Goal: Task Accomplishment & Management: Complete application form

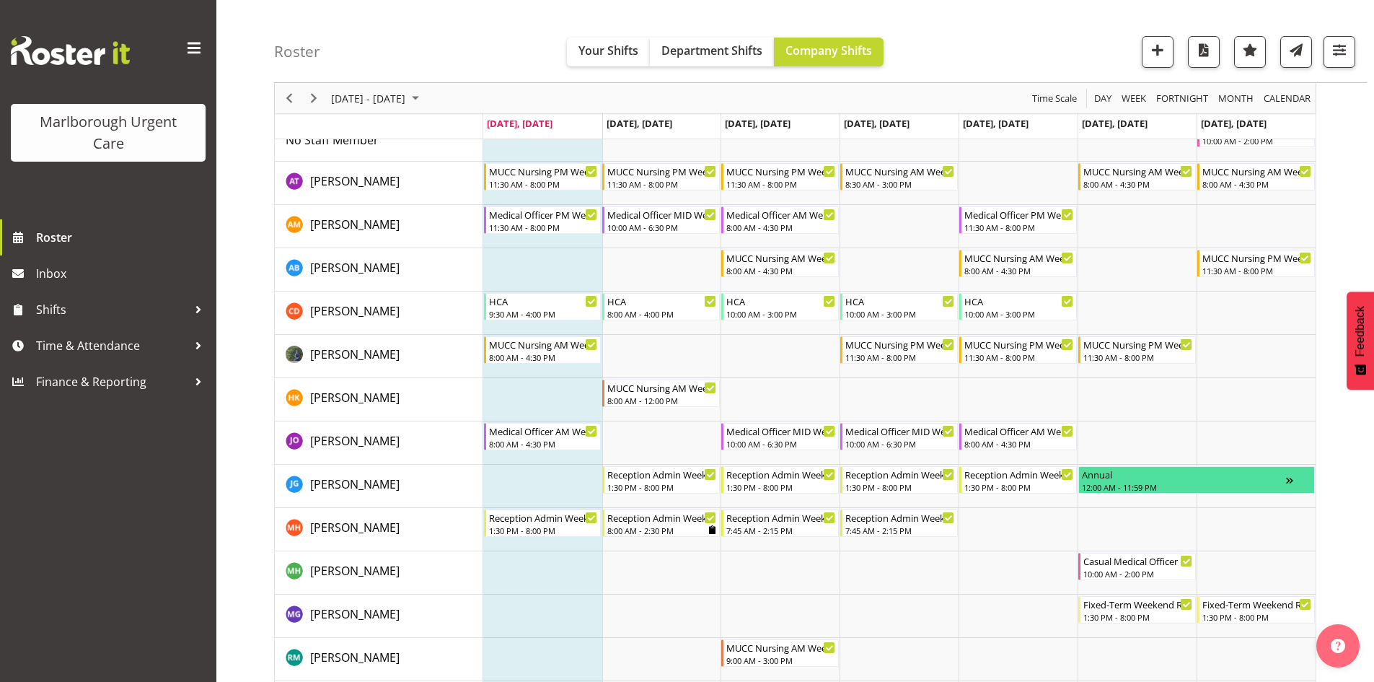
scroll to position [72, 0]
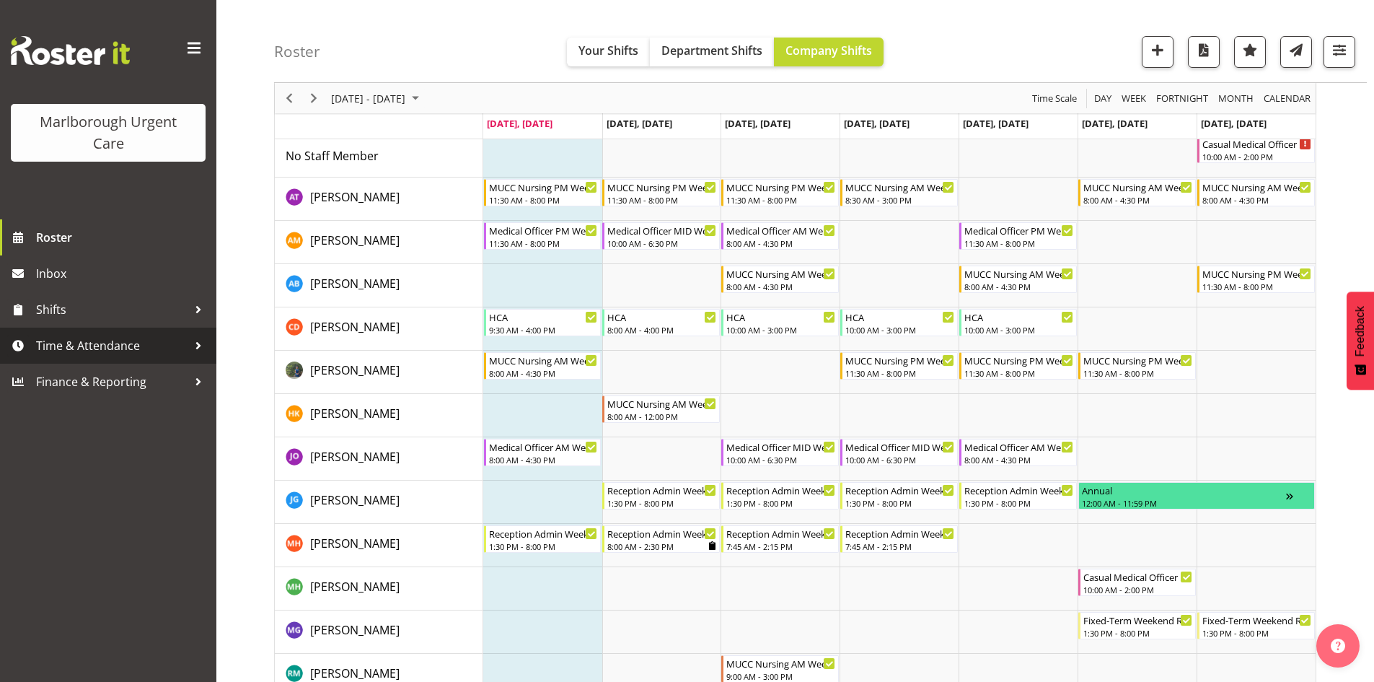
click at [132, 351] on span "Time & Attendance" at bounding box center [112, 346] width 152 height 22
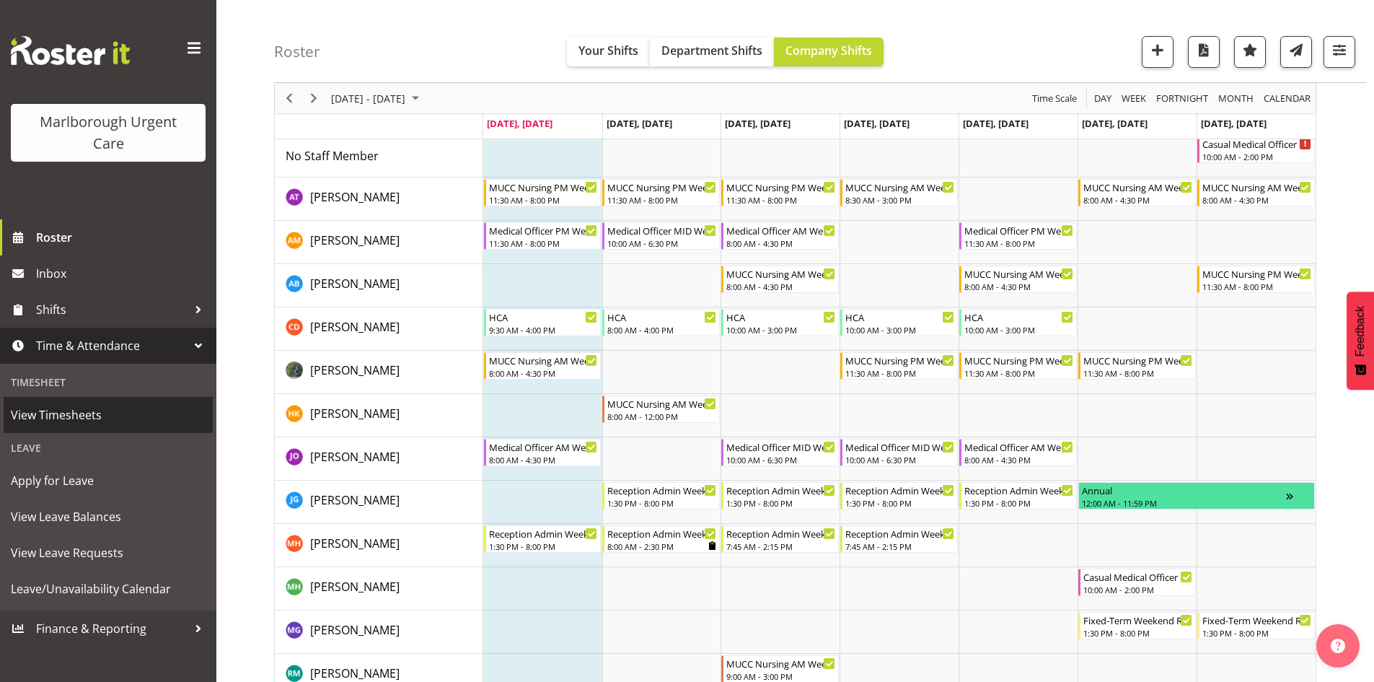
click at [141, 409] on span "View Timesheets" at bounding box center [108, 415] width 195 height 22
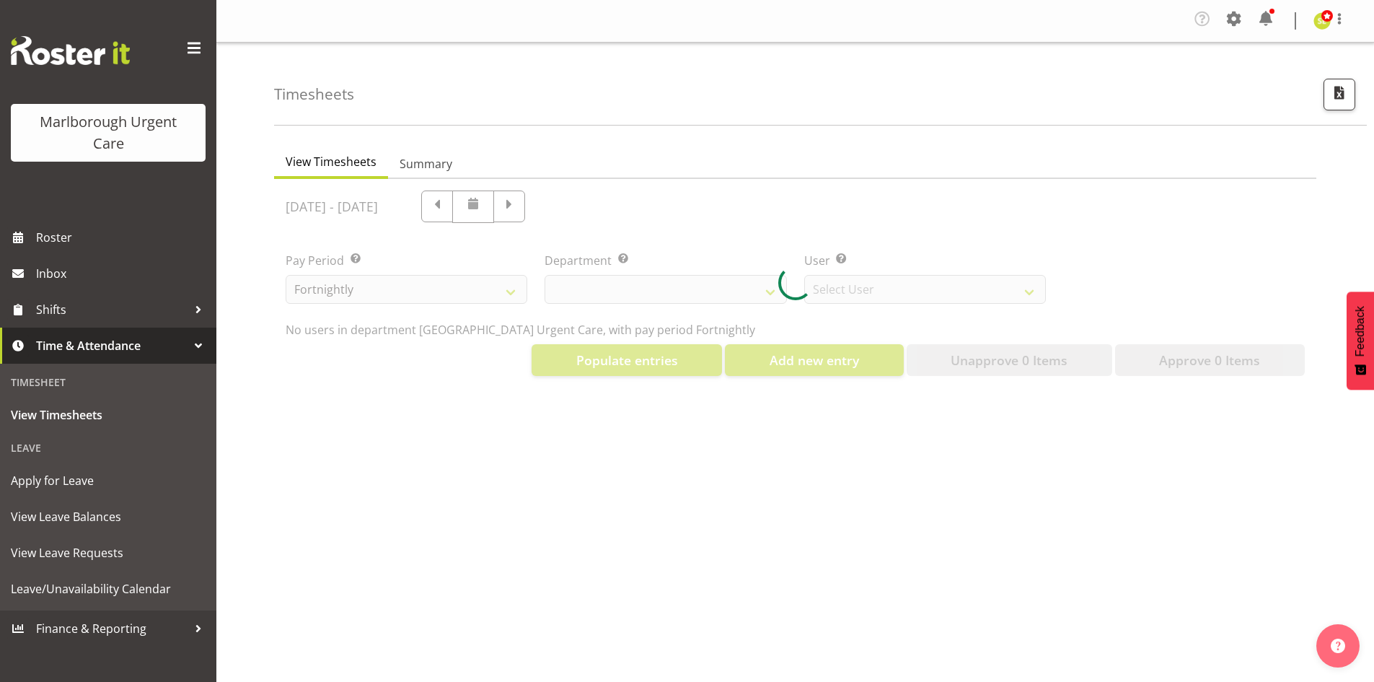
select select "925"
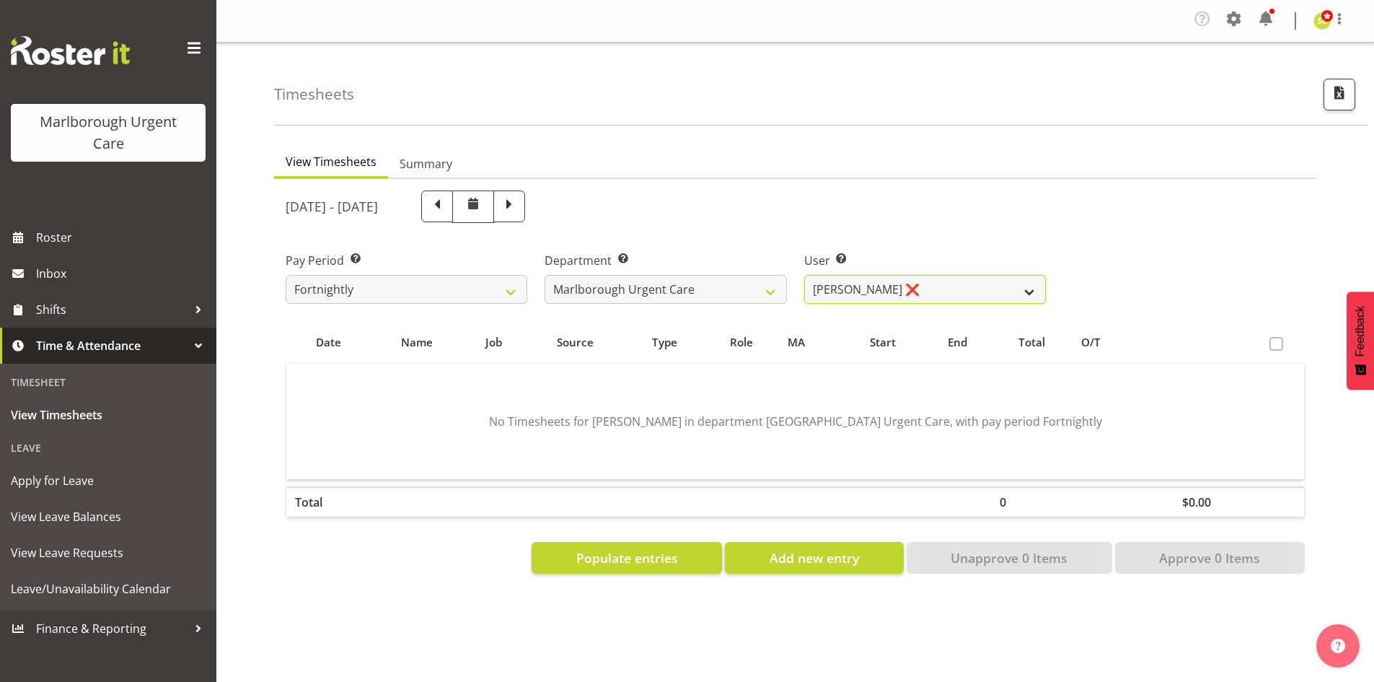
click at [1037, 294] on select "Agnes Tyson ❌ Alexandra Madigan ❌ Alysia Newman-Woods ❌ Amber Venning-Slater ❌ …" at bounding box center [925, 289] width 242 height 29
click at [804, 275] on select "Agnes Tyson ❌ Alexandra Madigan ❌ Alysia Newman-Woods ❌ Amber Venning-Slater ❌ …" at bounding box center [925, 289] width 242 height 29
click at [990, 291] on select "Agnes Tyson ❌ Alexandra Madigan ❌ Alysia Newman-Woods ❌ Amber Venning-Slater ❌ …" at bounding box center [925, 289] width 242 height 29
click at [804, 275] on select "Agnes Tyson ❌ Alexandra Madigan ❌ Alysia Newman-Woods ❌ Amber Venning-Slater ❌ …" at bounding box center [925, 289] width 242 height 29
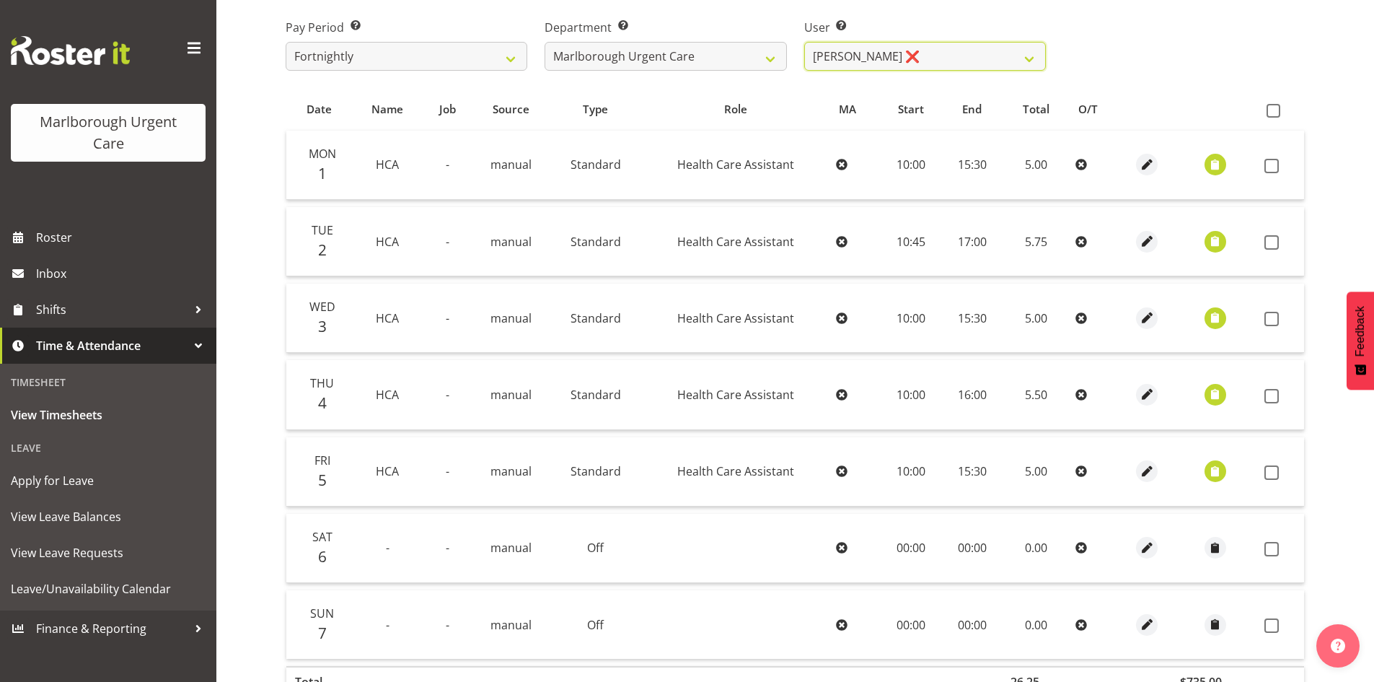
scroll to position [216, 0]
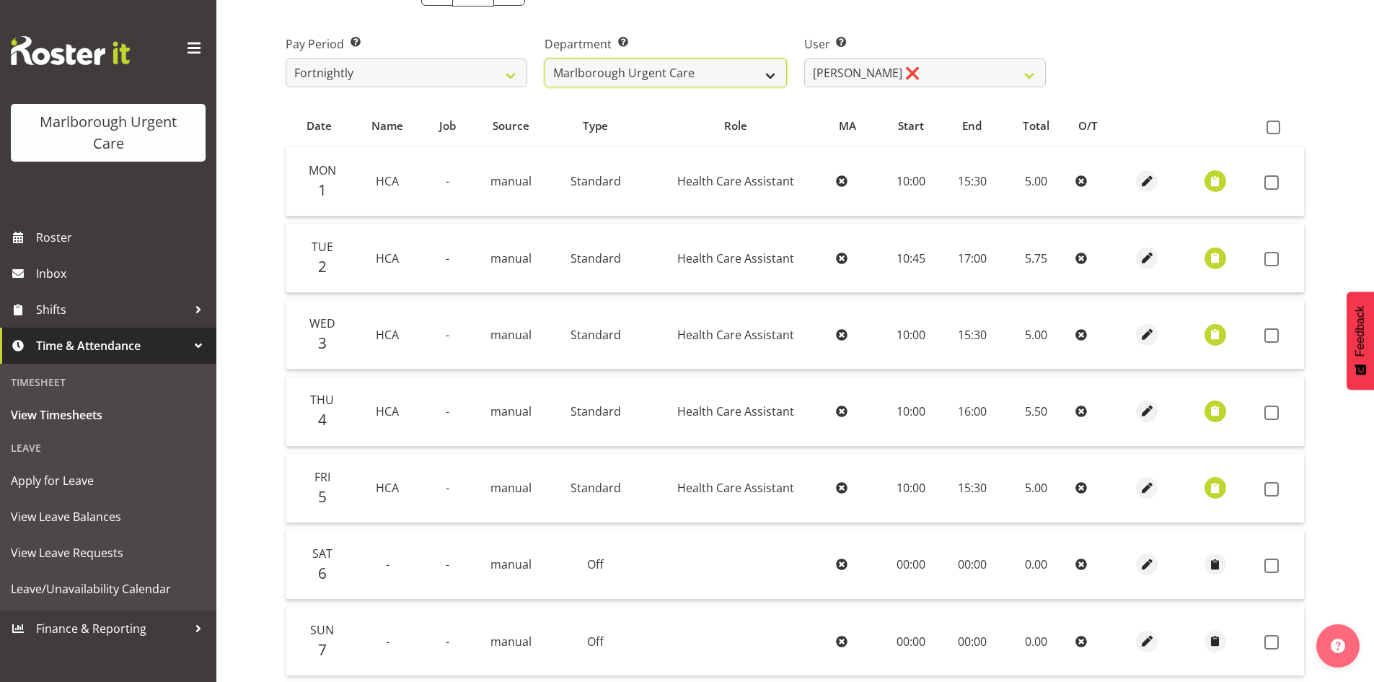
click at [697, 69] on select "Haemodialysis Dialysis Unit Marlborough Urgent Care" at bounding box center [666, 72] width 242 height 29
drag, startPoint x: 699, startPoint y: 74, endPoint x: 707, endPoint y: 71, distance: 8.4
click at [699, 74] on select "Haemodialysis Dialysis Unit Marlborough Urgent Care" at bounding box center [666, 72] width 242 height 29
click at [960, 75] on select "Agnes Tyson ❌ Alexandra Madigan ❌ Alysia Newman-Woods ❌ Amber Venning-Slater ❌ …" at bounding box center [925, 72] width 242 height 29
select select "11850"
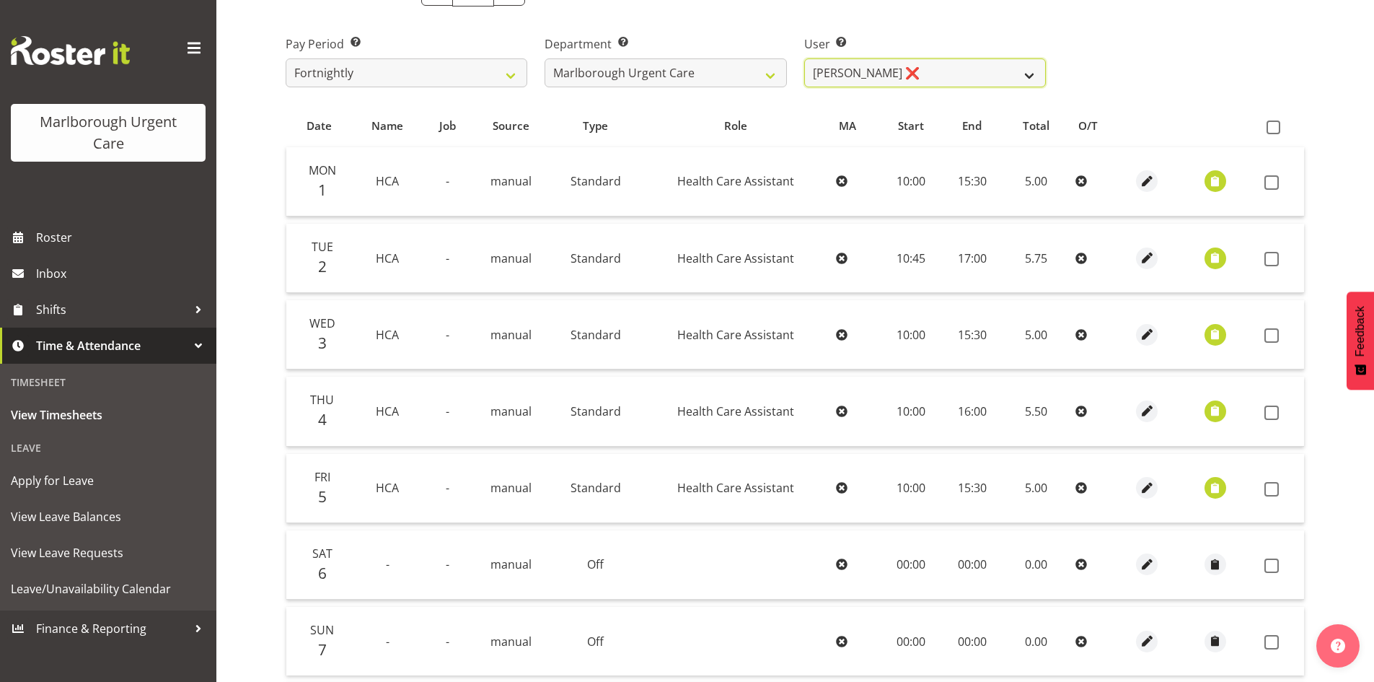
click at [804, 58] on select "Agnes Tyson ❌ Alexandra Madigan ❌ Alysia Newman-Woods ❌ Amber Venning-Slater ❌ …" at bounding box center [925, 72] width 242 height 29
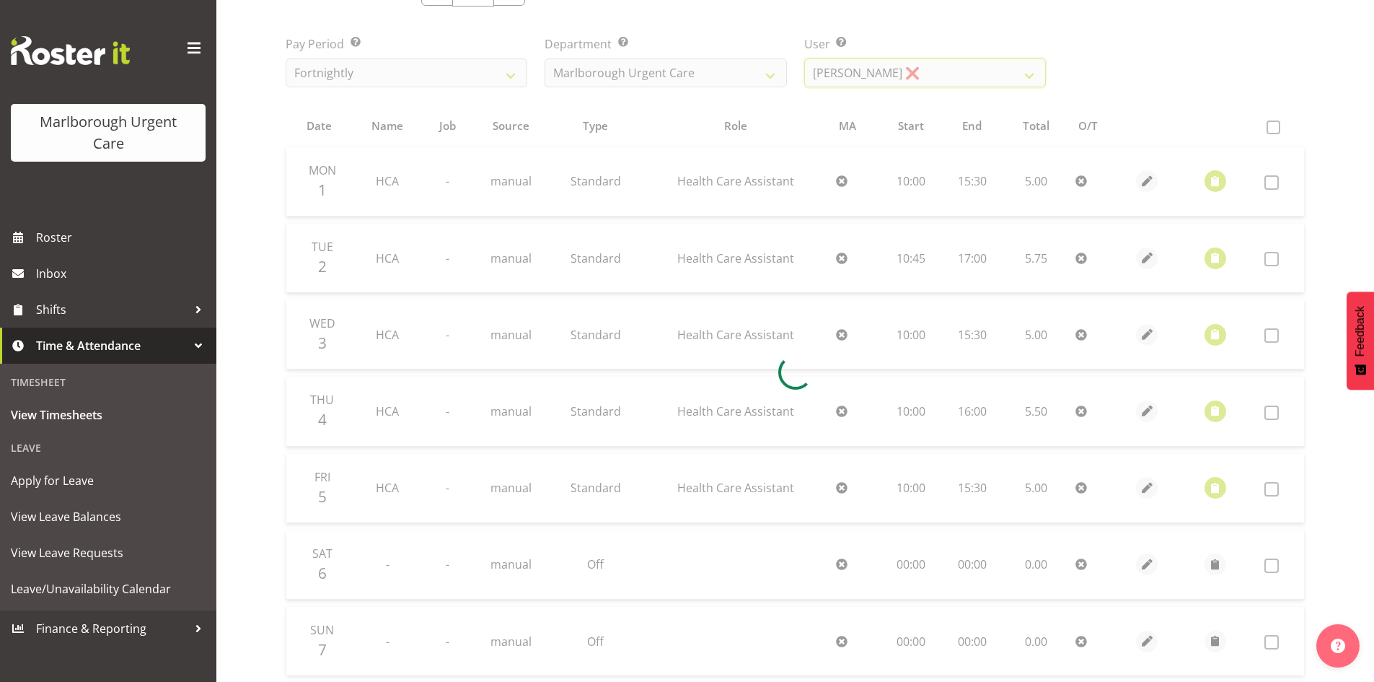
scroll to position [43, 0]
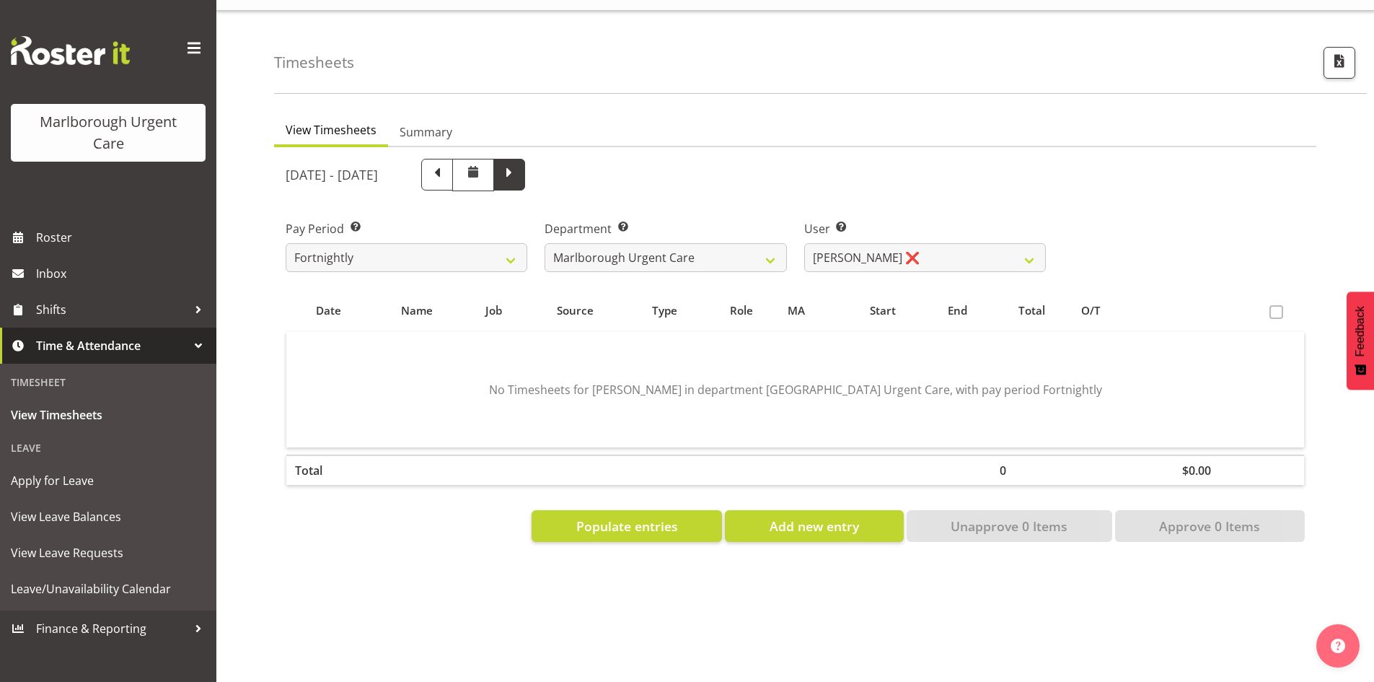
click at [519, 164] on span at bounding box center [509, 173] width 19 height 19
select select
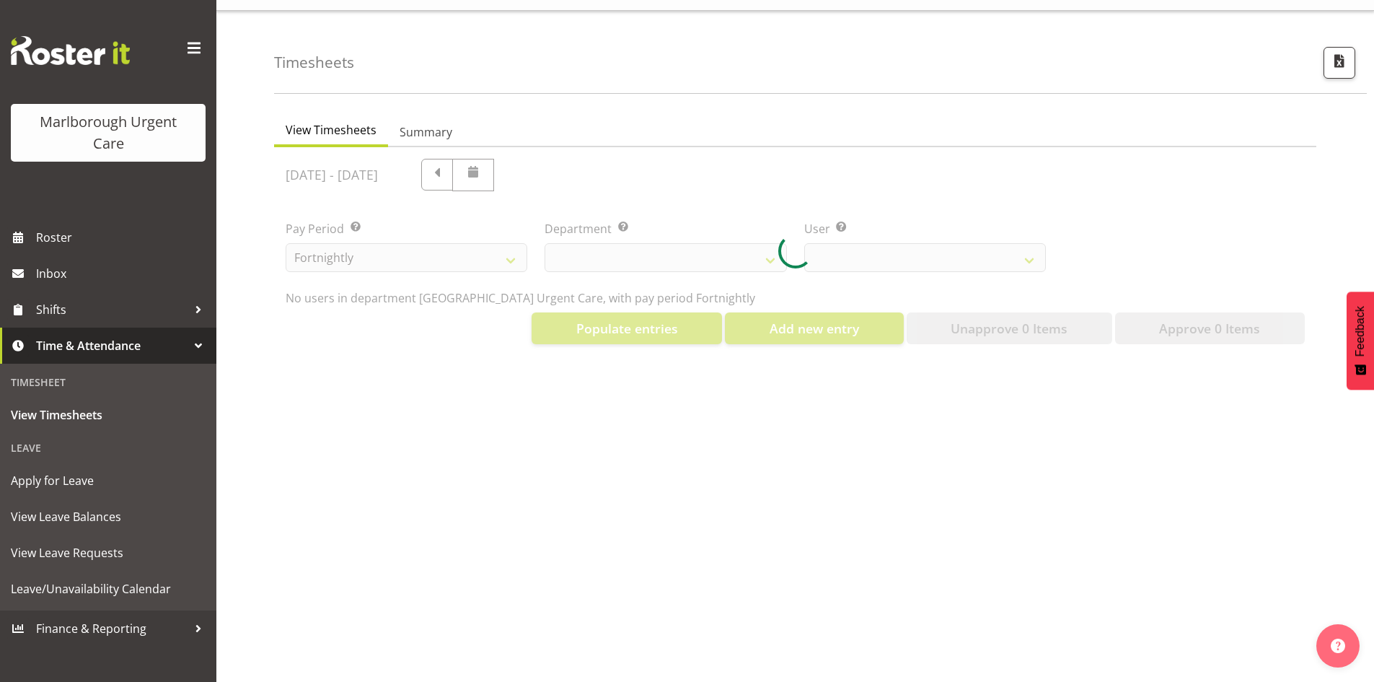
select select "925"
select select "11850"
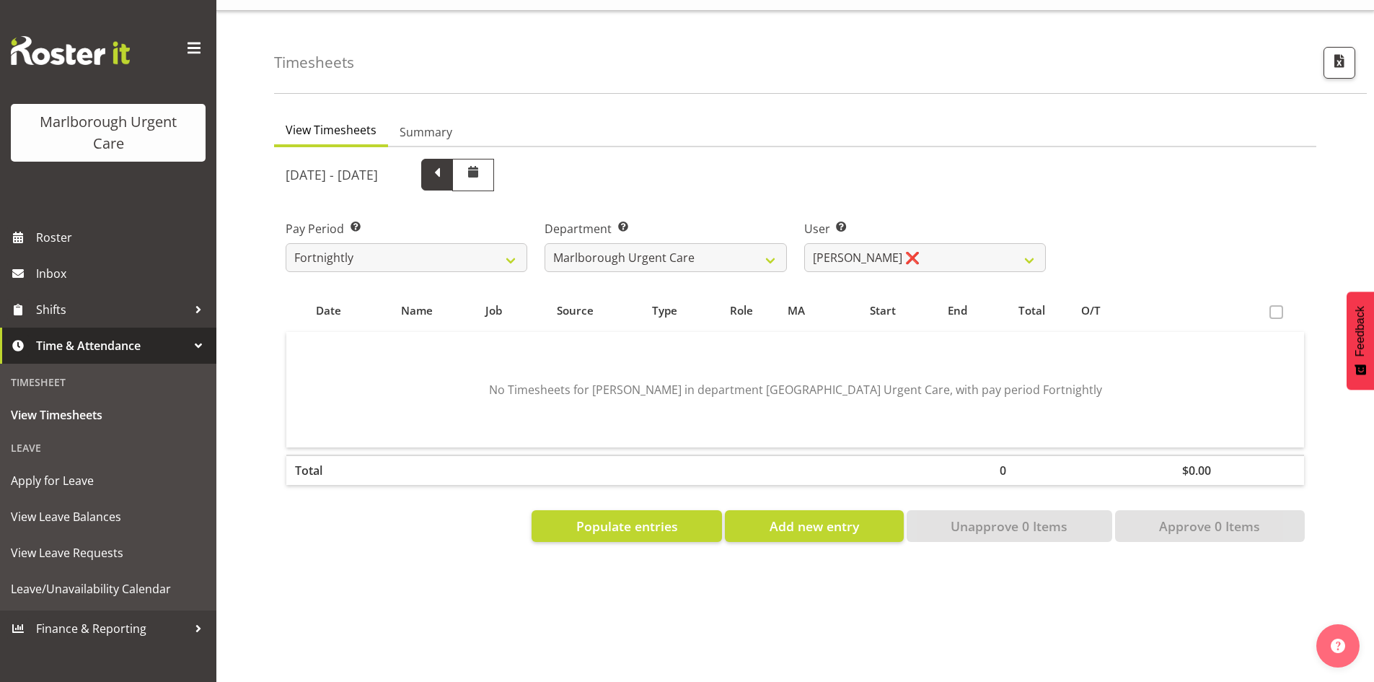
click at [447, 167] on span at bounding box center [437, 173] width 19 height 19
select select
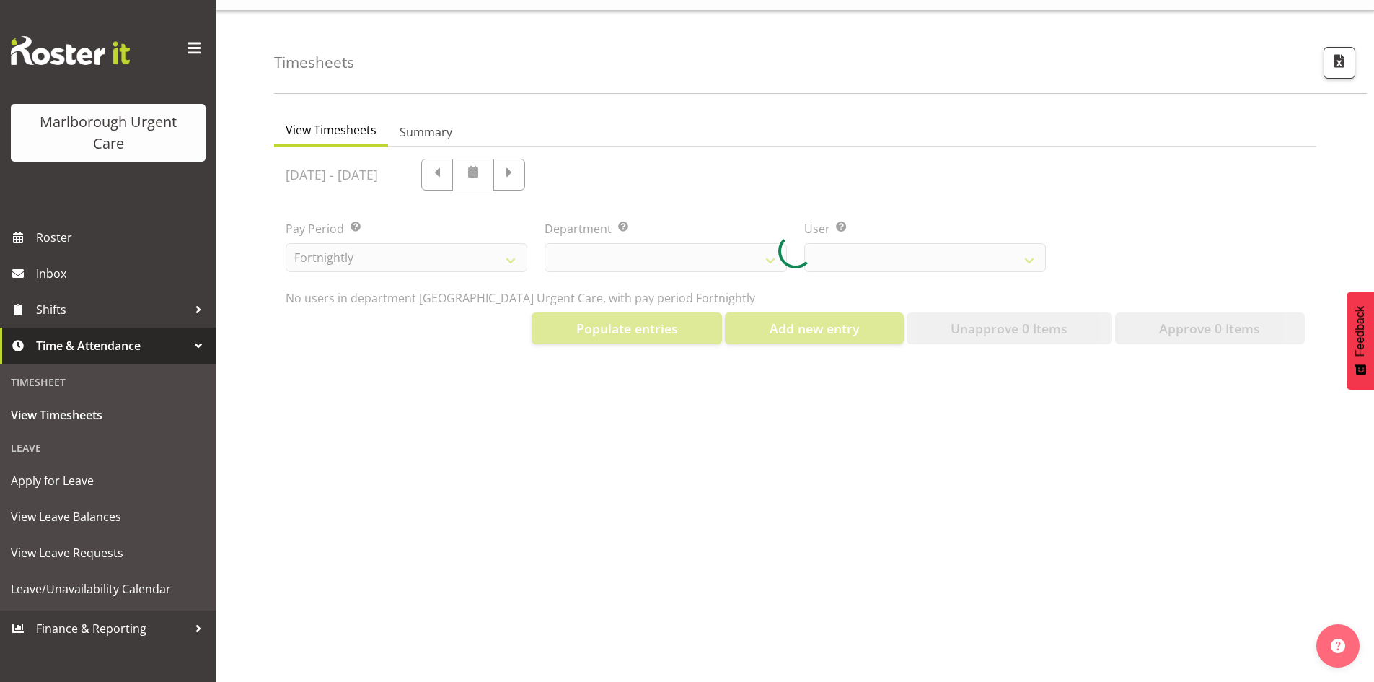
select select "925"
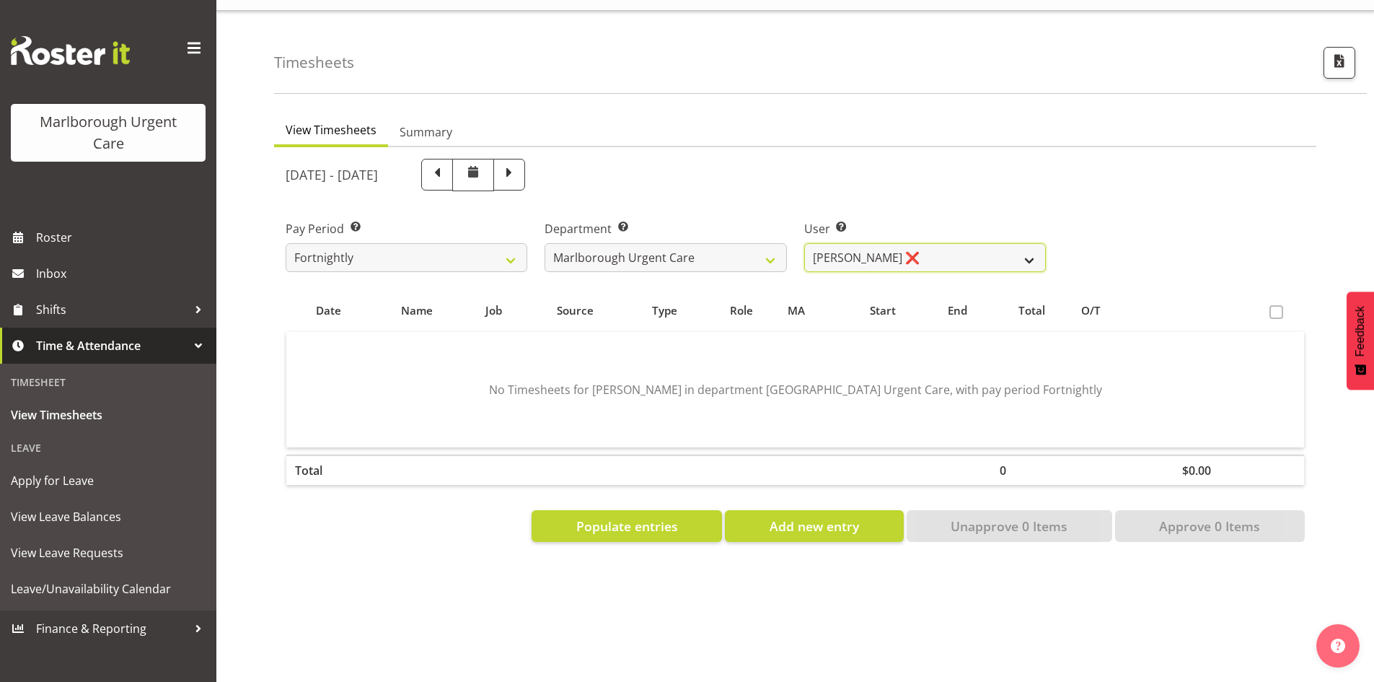
click at [999, 249] on select "Agnes Tyson ❌ Alexandra Madigan ❌ Alysia Newman-Woods ❌ Amber Venning-Slater ❌ …" at bounding box center [925, 257] width 242 height 29
select select "11845"
click at [804, 243] on select "Agnes Tyson ❌ Alexandra Madigan ❌ Alysia Newman-Woods ❌ Amber Venning-Slater ❌ …" at bounding box center [925, 257] width 242 height 29
click at [135, 244] on span "Roster" at bounding box center [122, 238] width 173 height 22
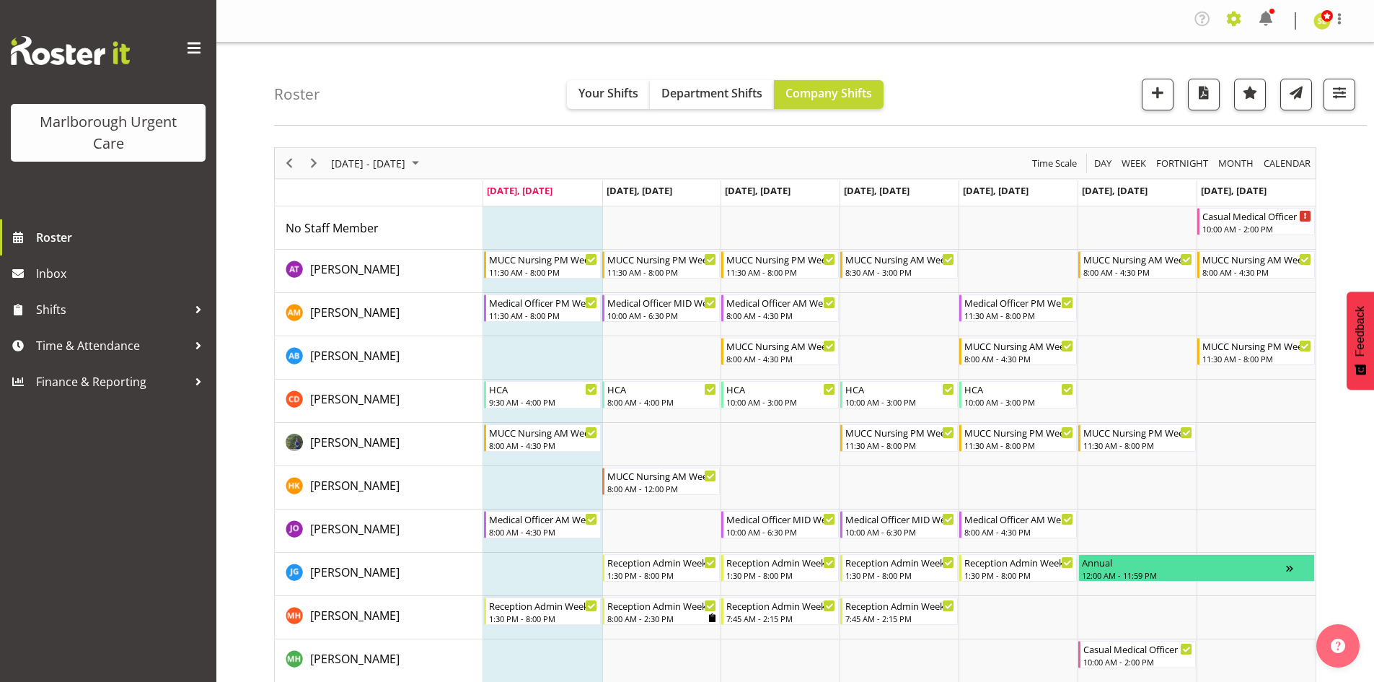
click at [1228, 16] on span at bounding box center [1234, 18] width 23 height 23
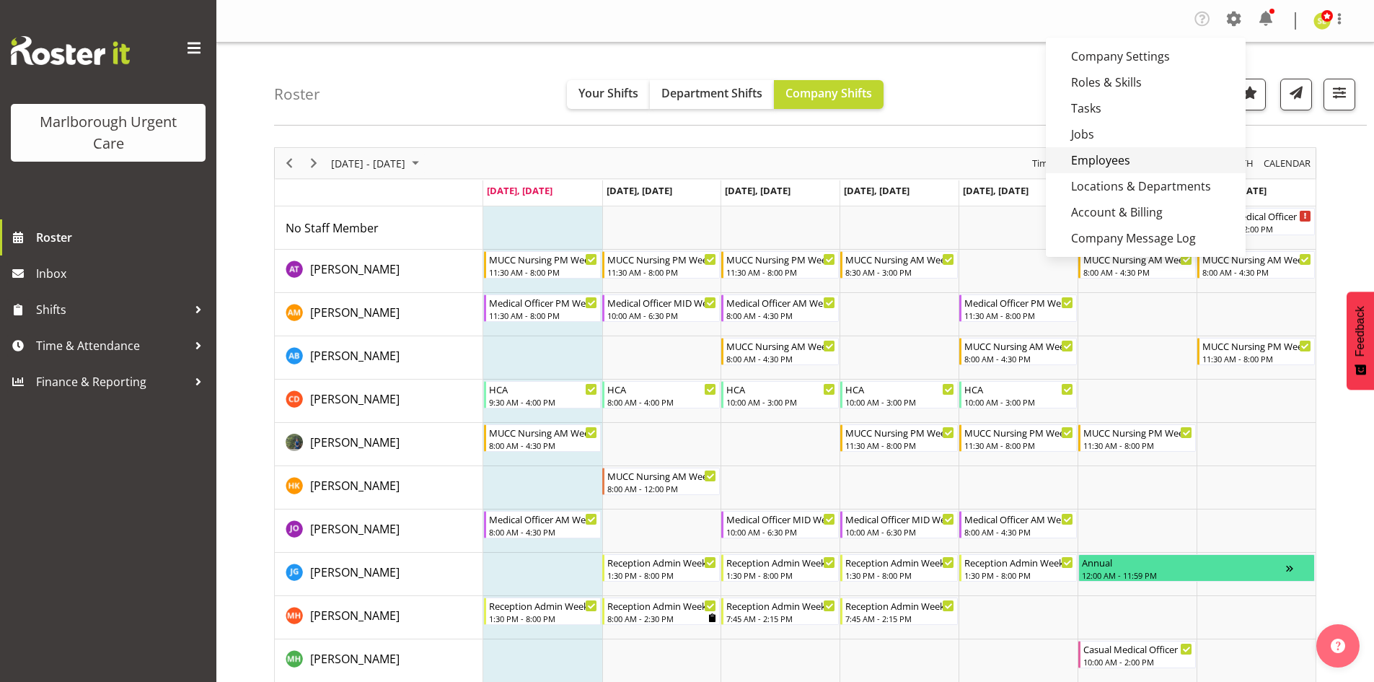
click at [1110, 167] on link "Employees" at bounding box center [1146, 160] width 200 height 26
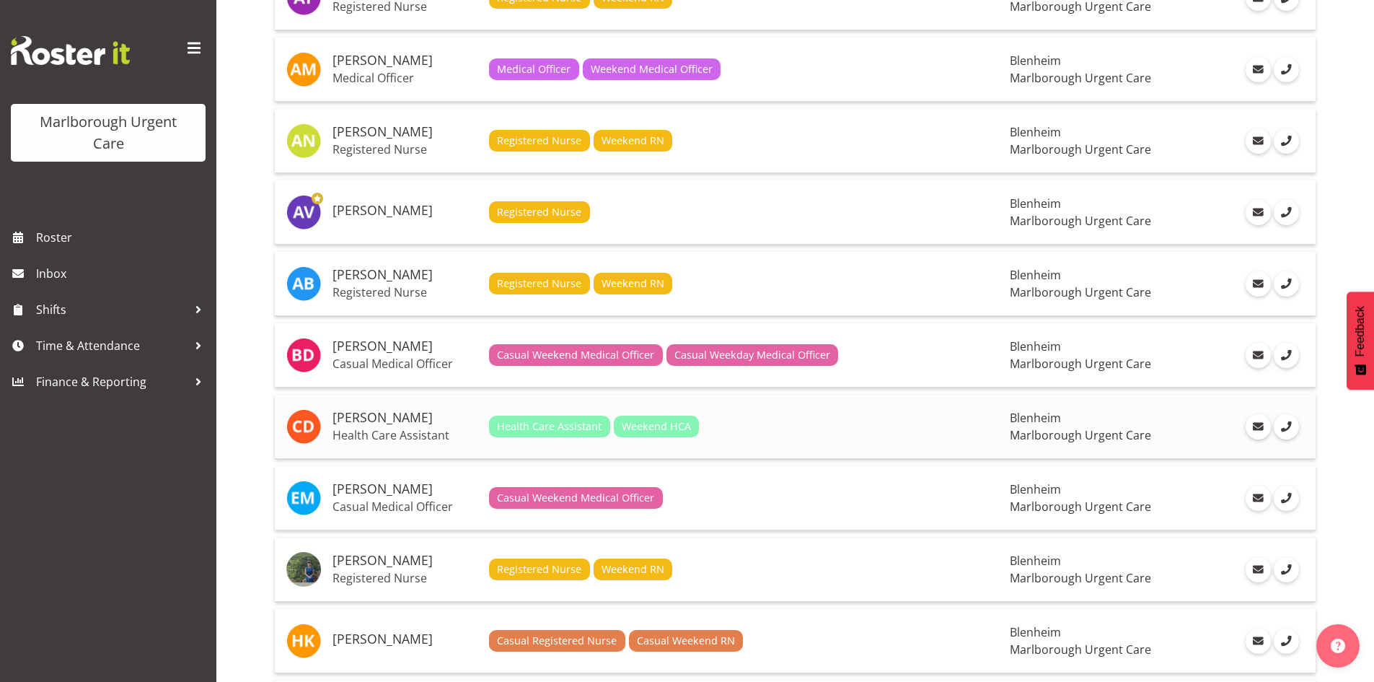
scroll to position [289, 0]
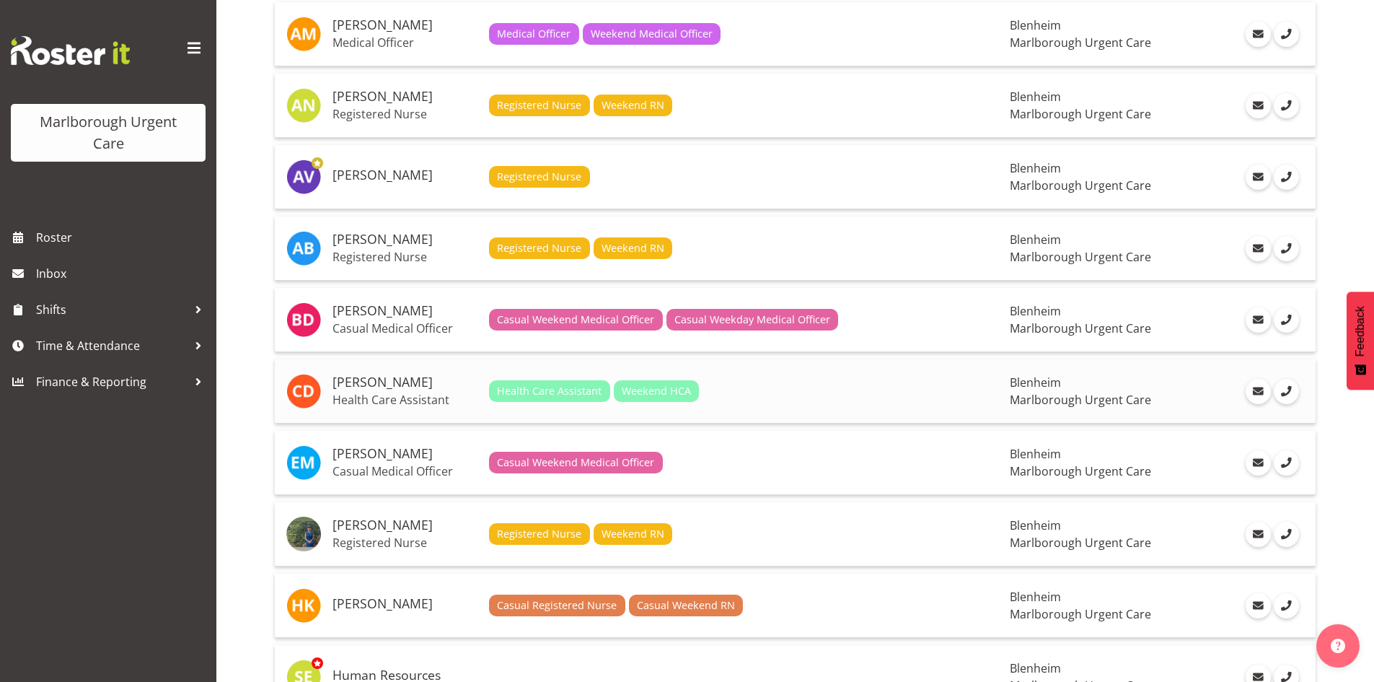
click at [386, 394] on p "Health Care Assistant" at bounding box center [405, 399] width 145 height 14
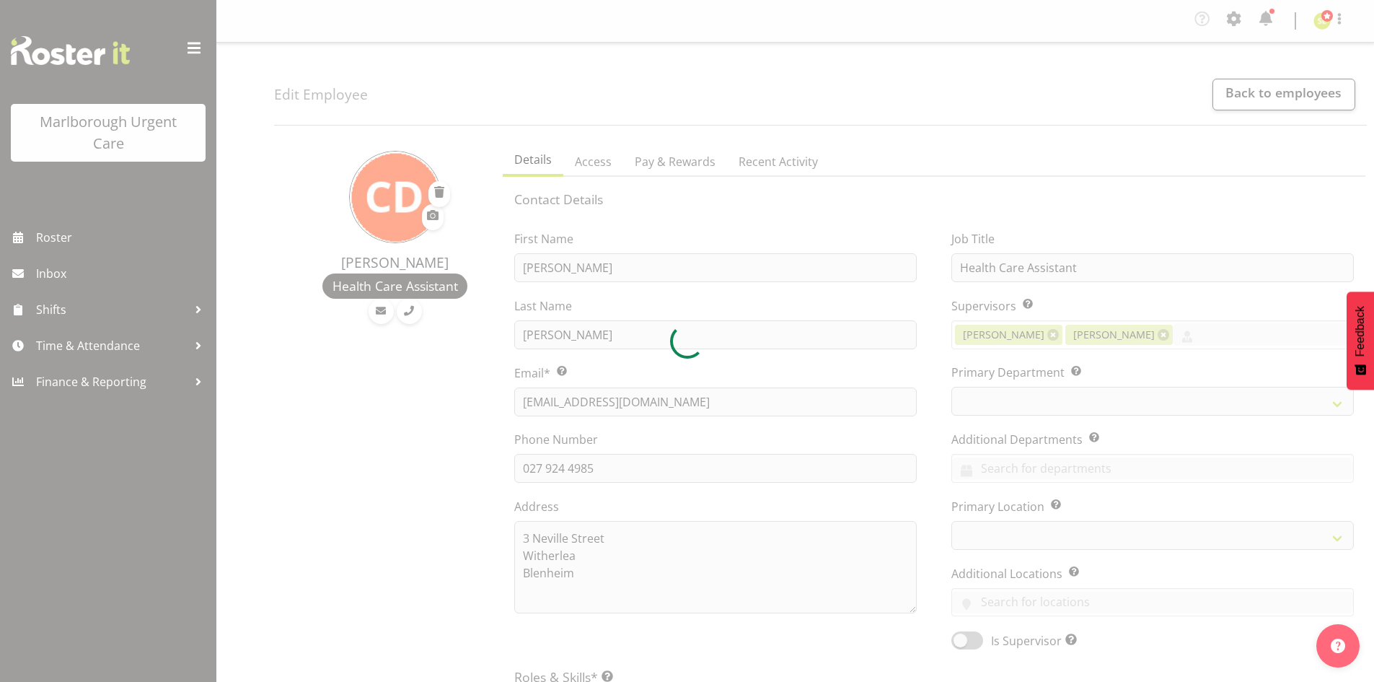
select select "TimelineWeek"
select select "manual"
select select "roster"
select select "day"
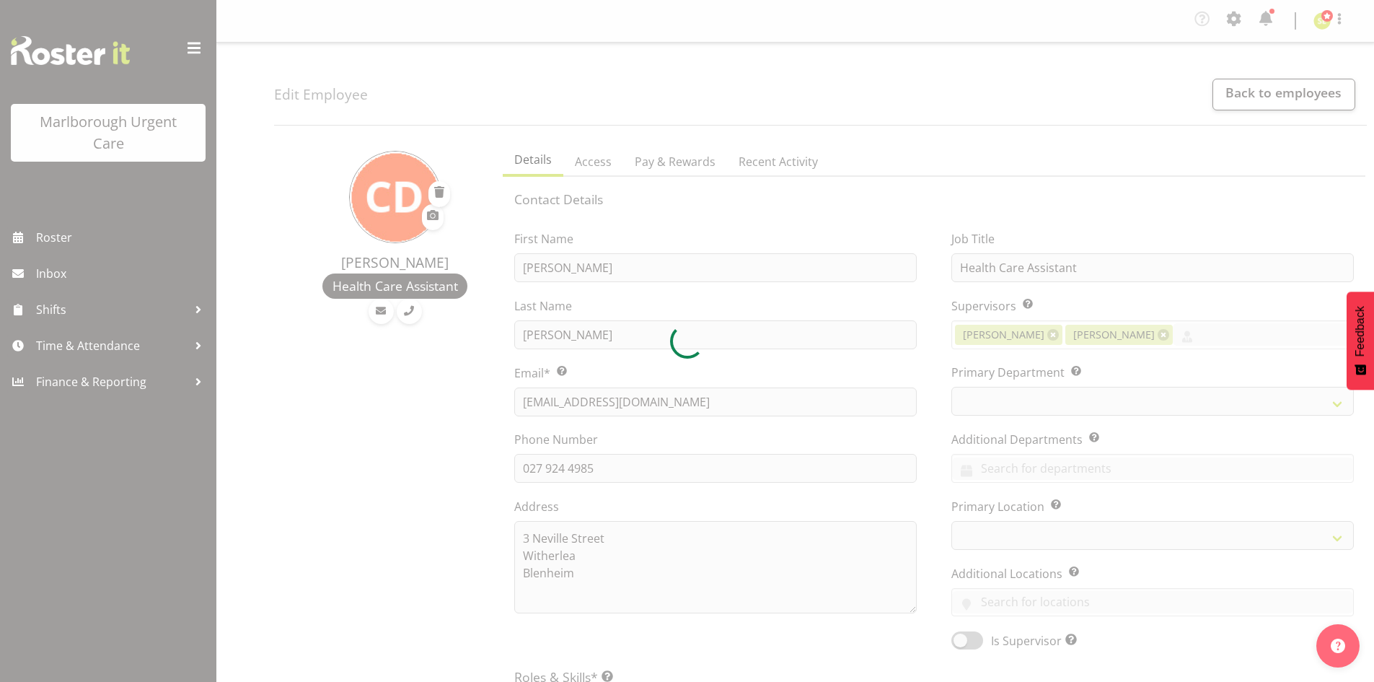
select select "day"
select select
select select "925"
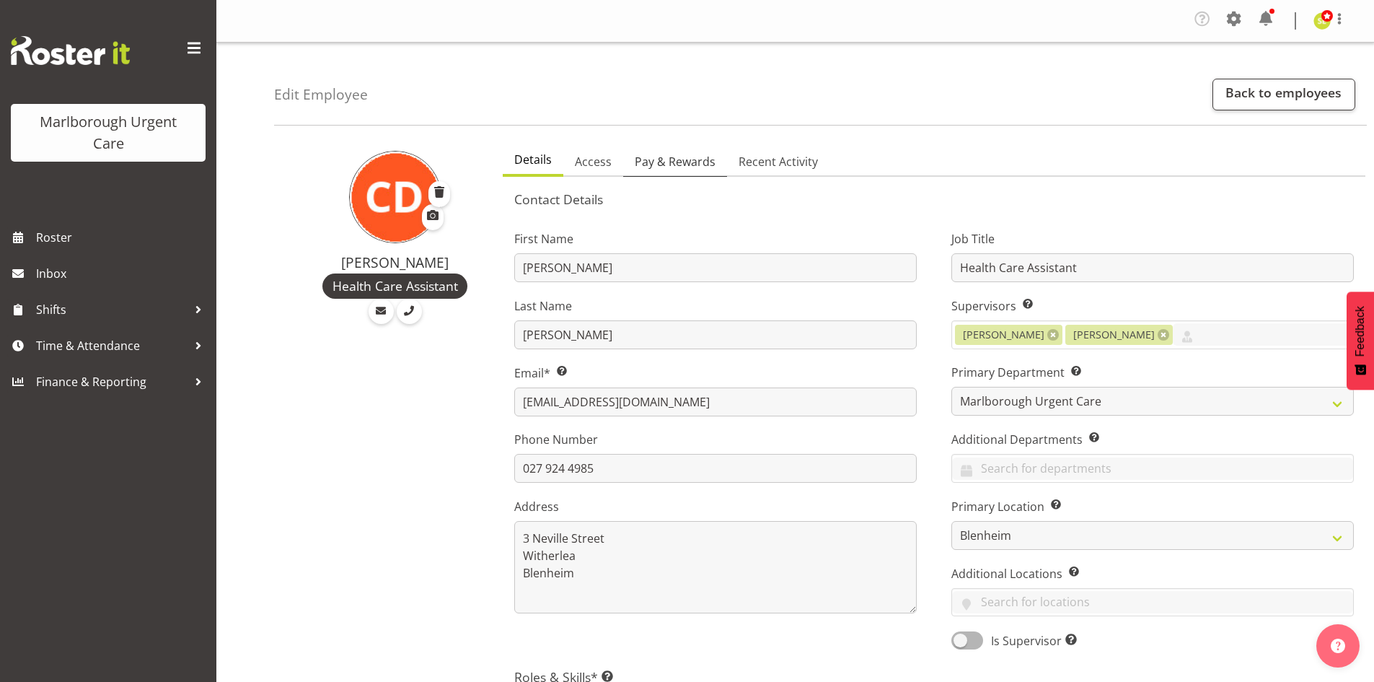
click at [667, 160] on span "Pay & Rewards" at bounding box center [675, 161] width 81 height 17
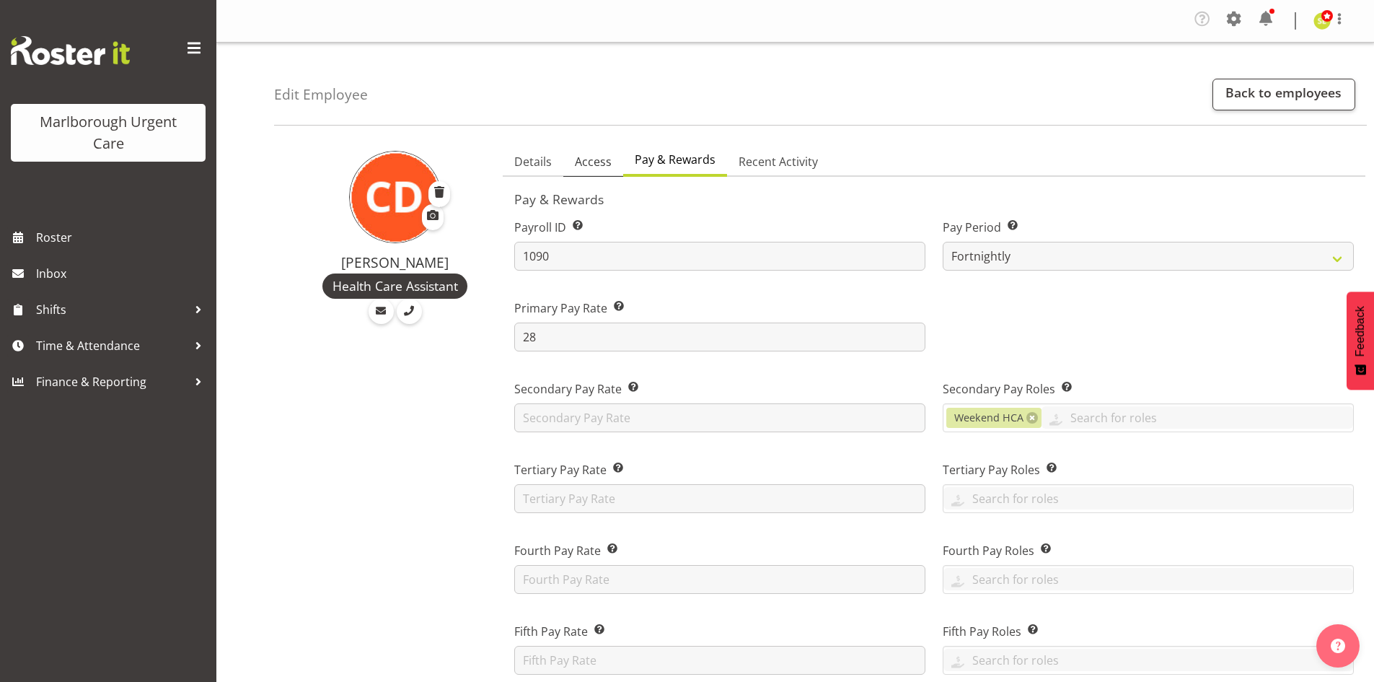
click at [602, 167] on span "Access" at bounding box center [593, 161] width 37 height 17
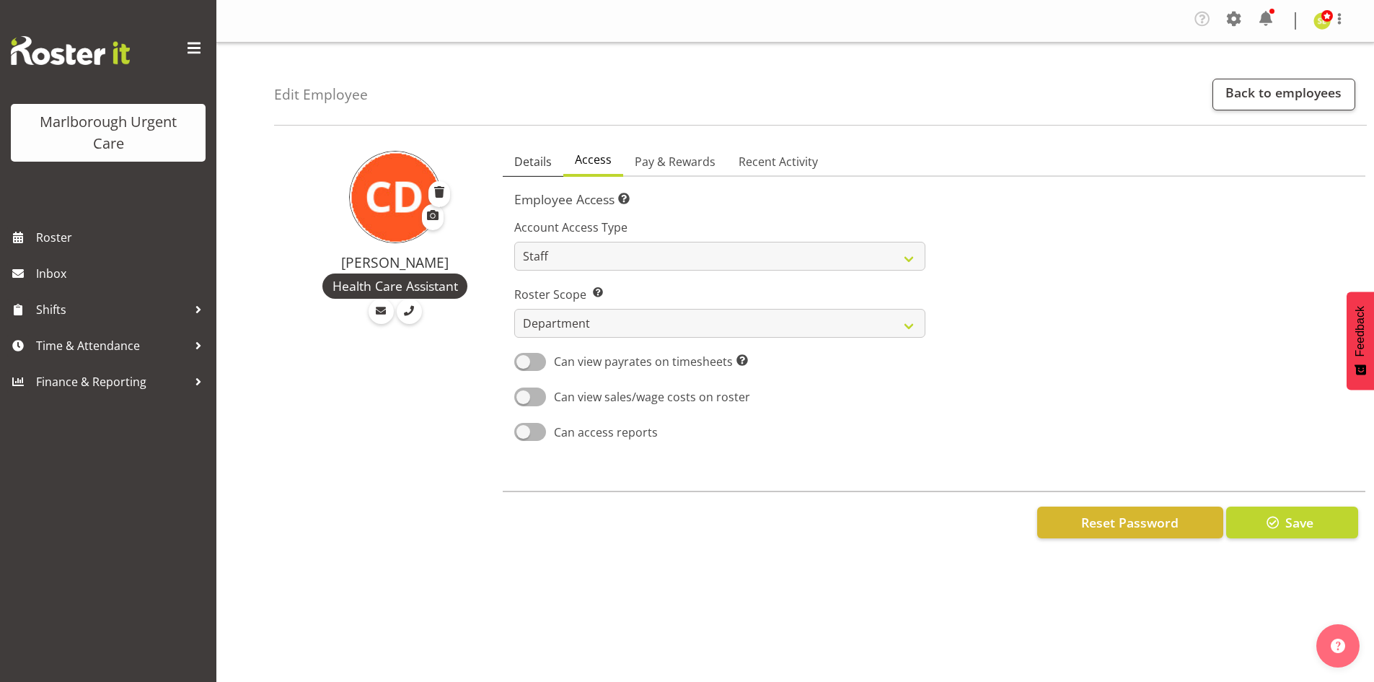
click at [547, 165] on span "Details" at bounding box center [533, 161] width 38 height 17
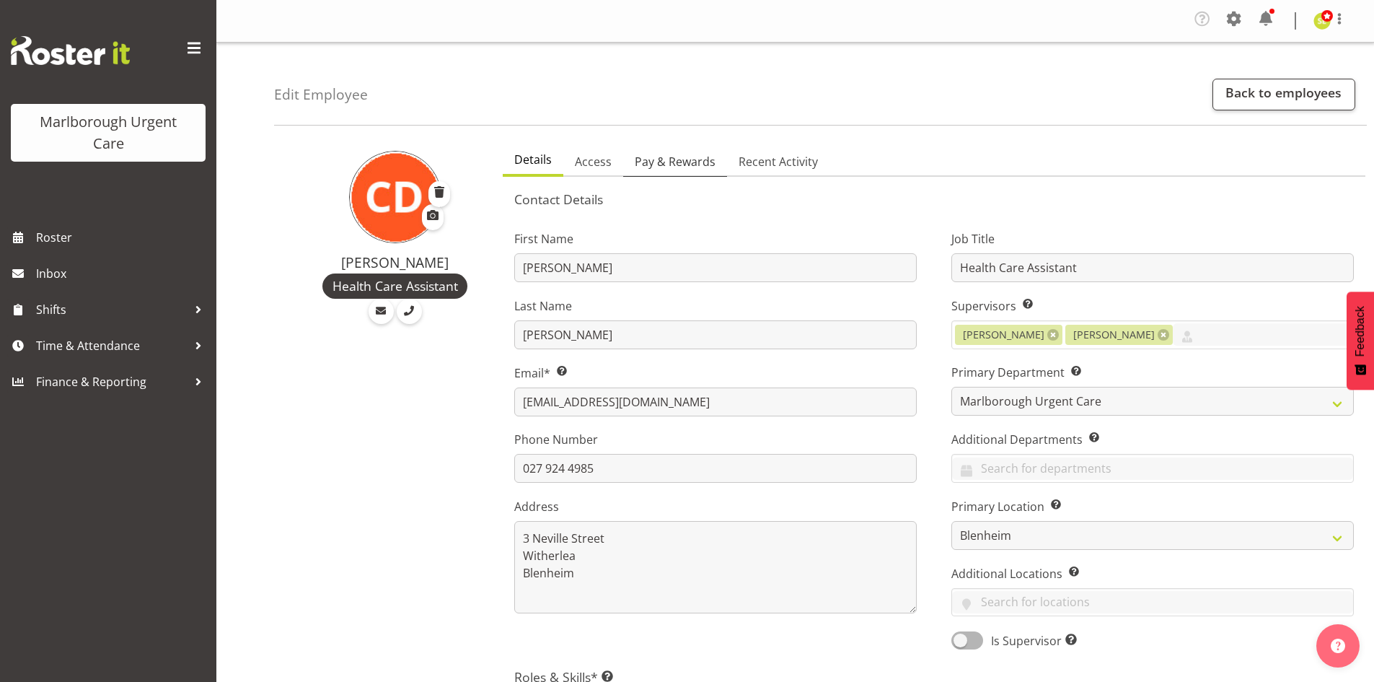
click at [657, 165] on span "Pay & Rewards" at bounding box center [675, 161] width 81 height 17
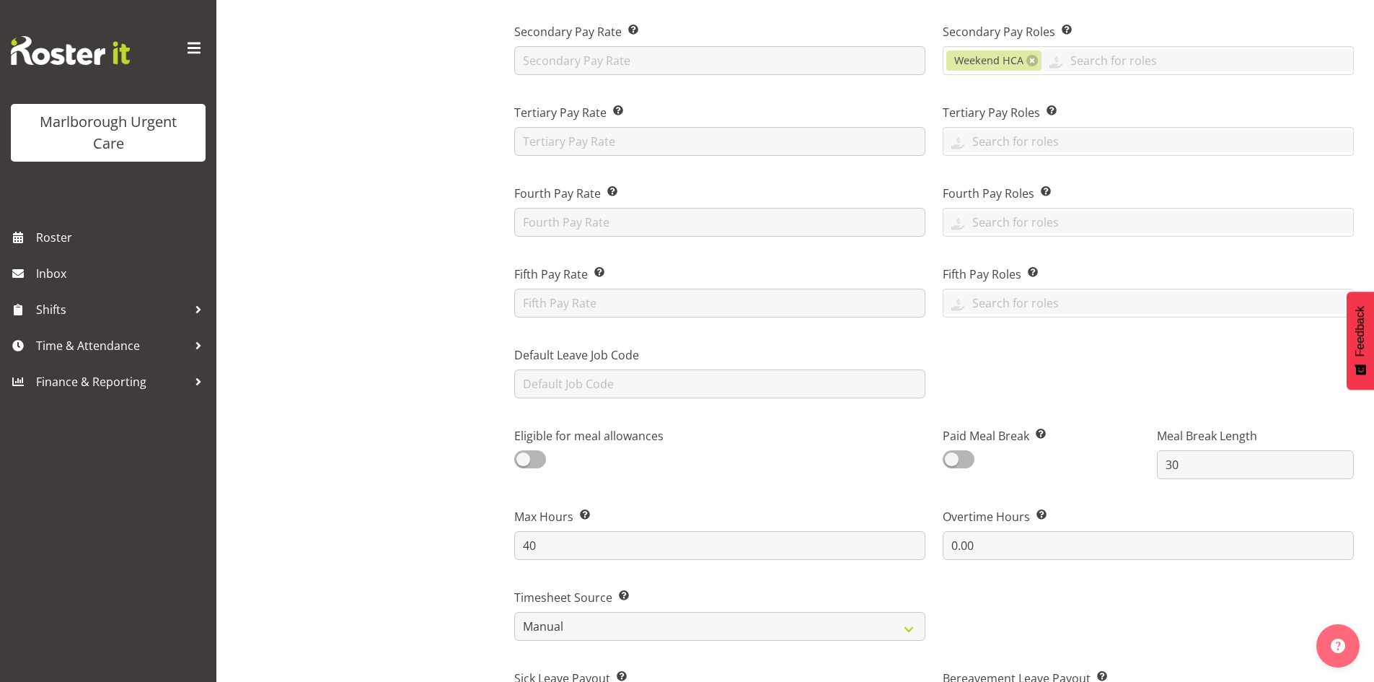
scroll to position [289, 0]
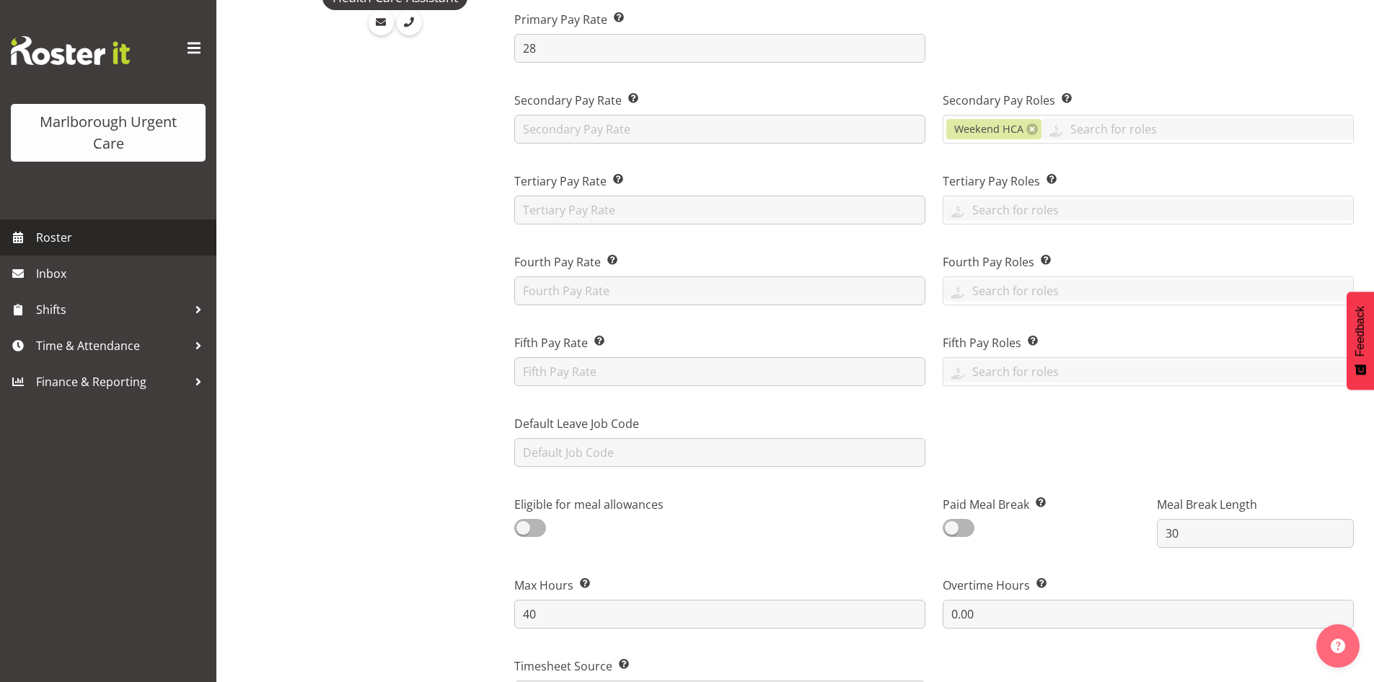
click at [84, 237] on span "Roster" at bounding box center [122, 238] width 173 height 22
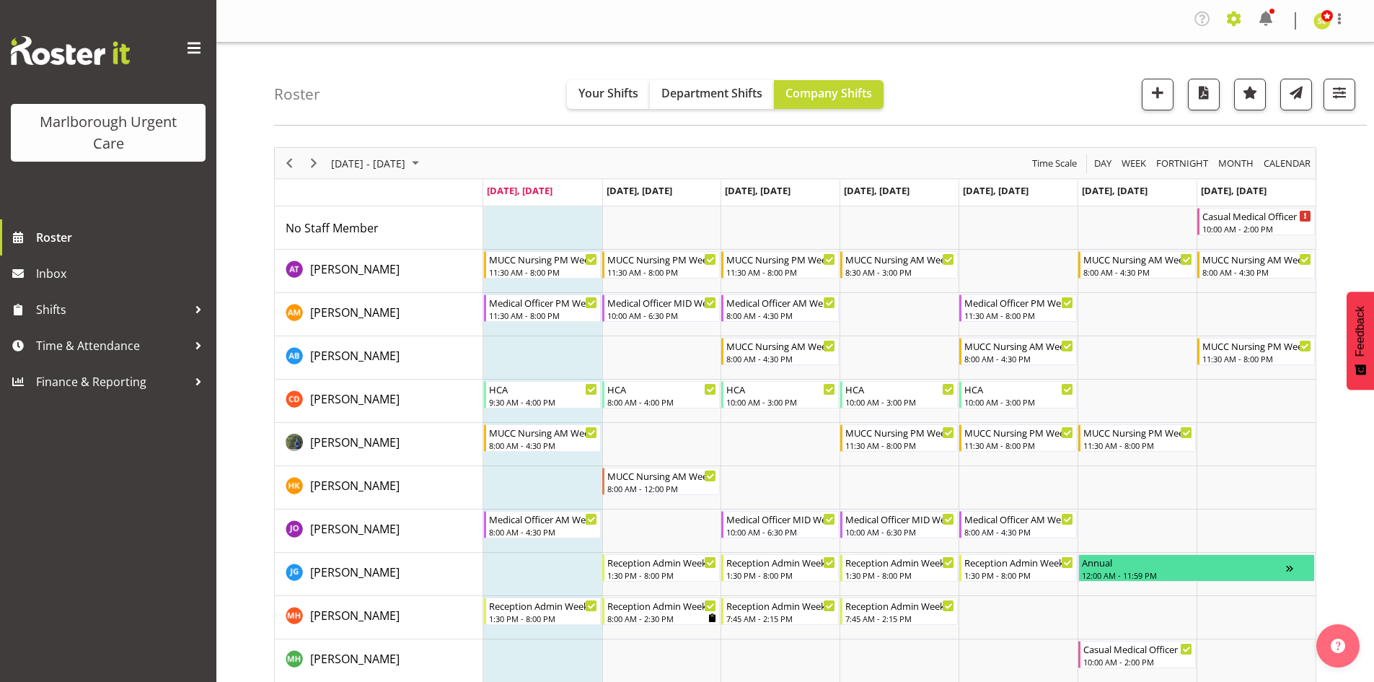
click at [1230, 28] on span at bounding box center [1234, 18] width 23 height 23
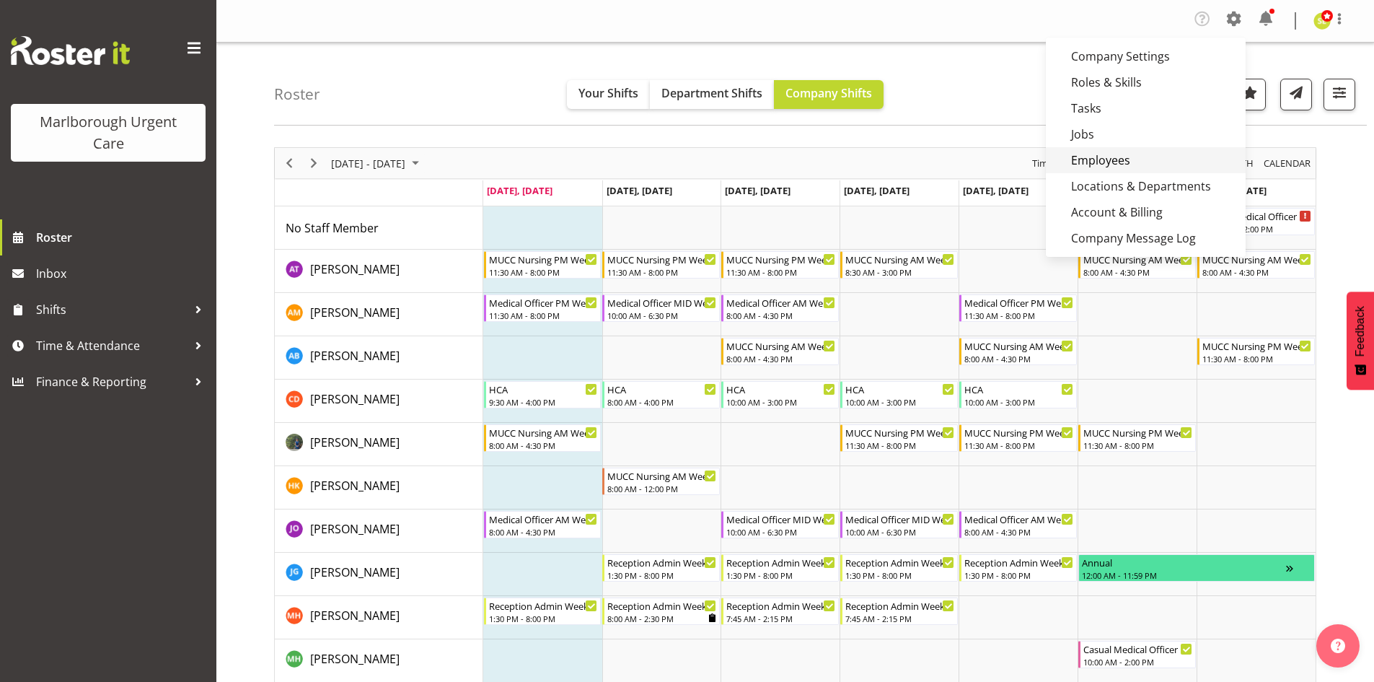
click at [1112, 162] on link "Employees" at bounding box center [1146, 160] width 200 height 26
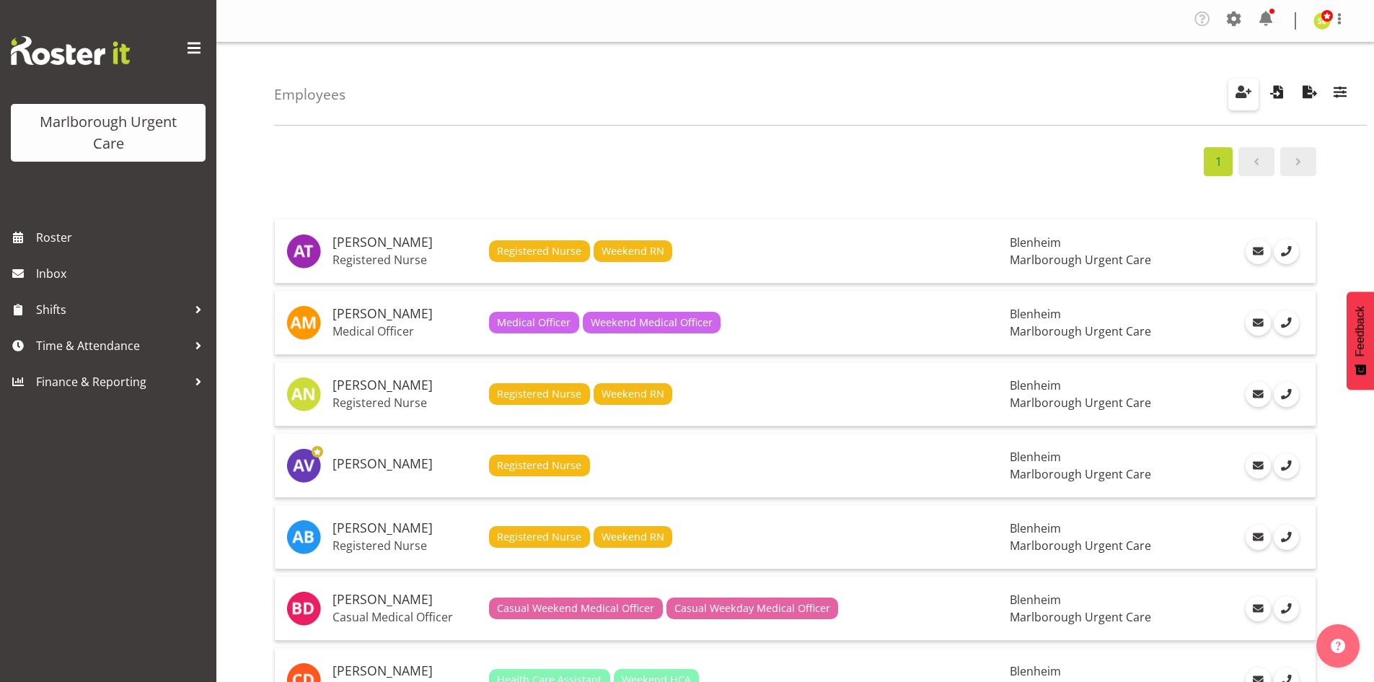
click at [1237, 87] on span "button" at bounding box center [1243, 91] width 19 height 19
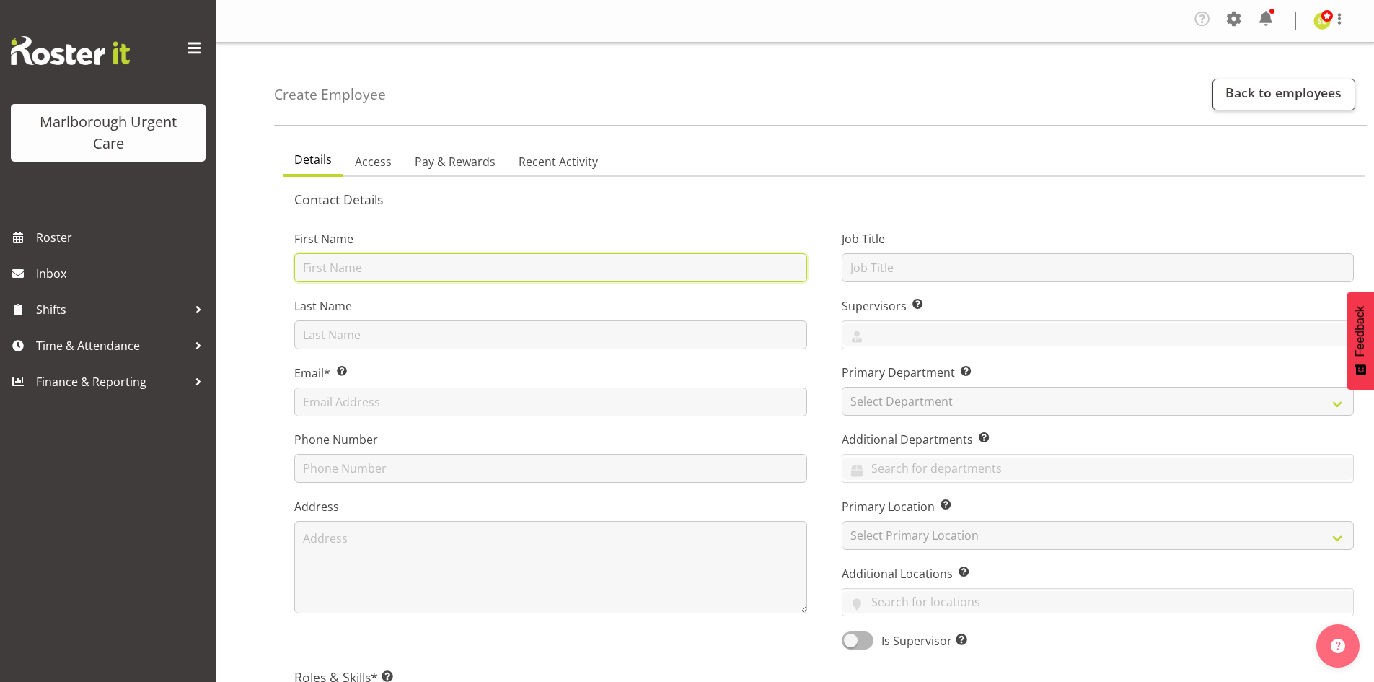
click at [356, 273] on input "text" at bounding box center [550, 267] width 513 height 29
type input "[PERSON_NAME]"
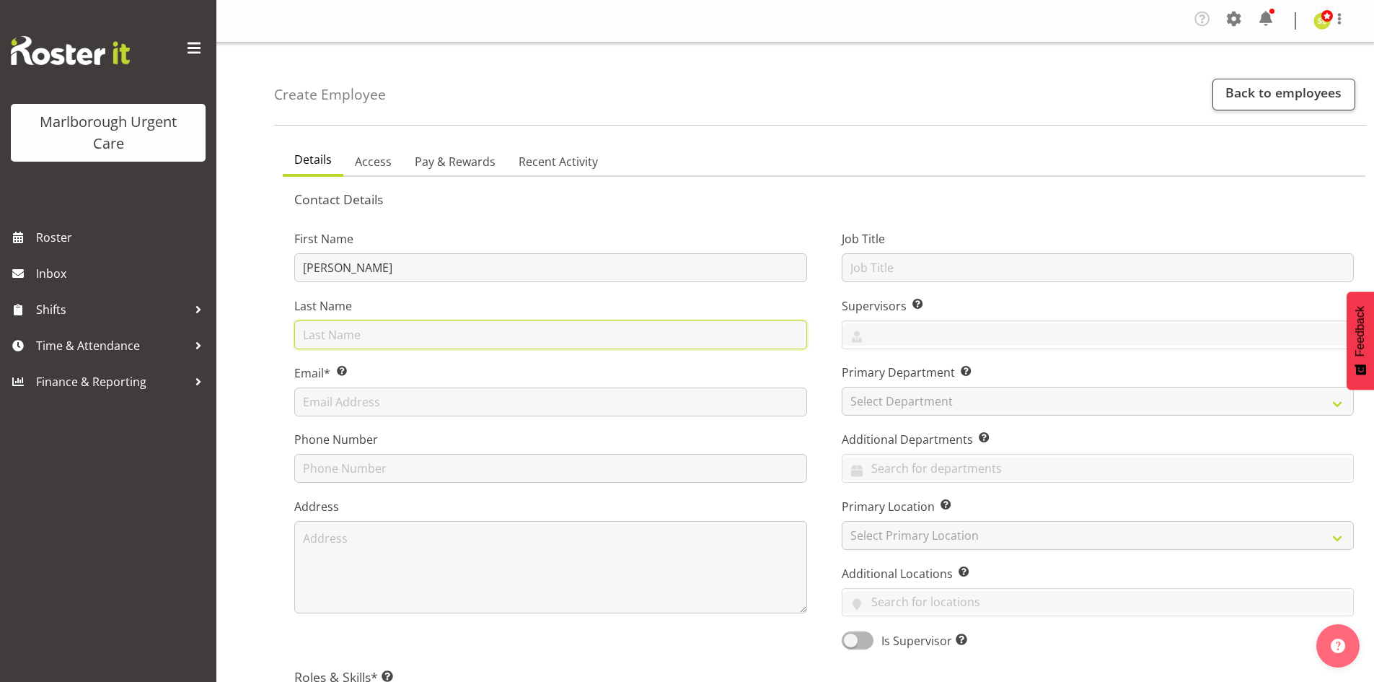
click at [355, 328] on input "text" at bounding box center [550, 334] width 513 height 29
type input "[PERSON_NAME]"
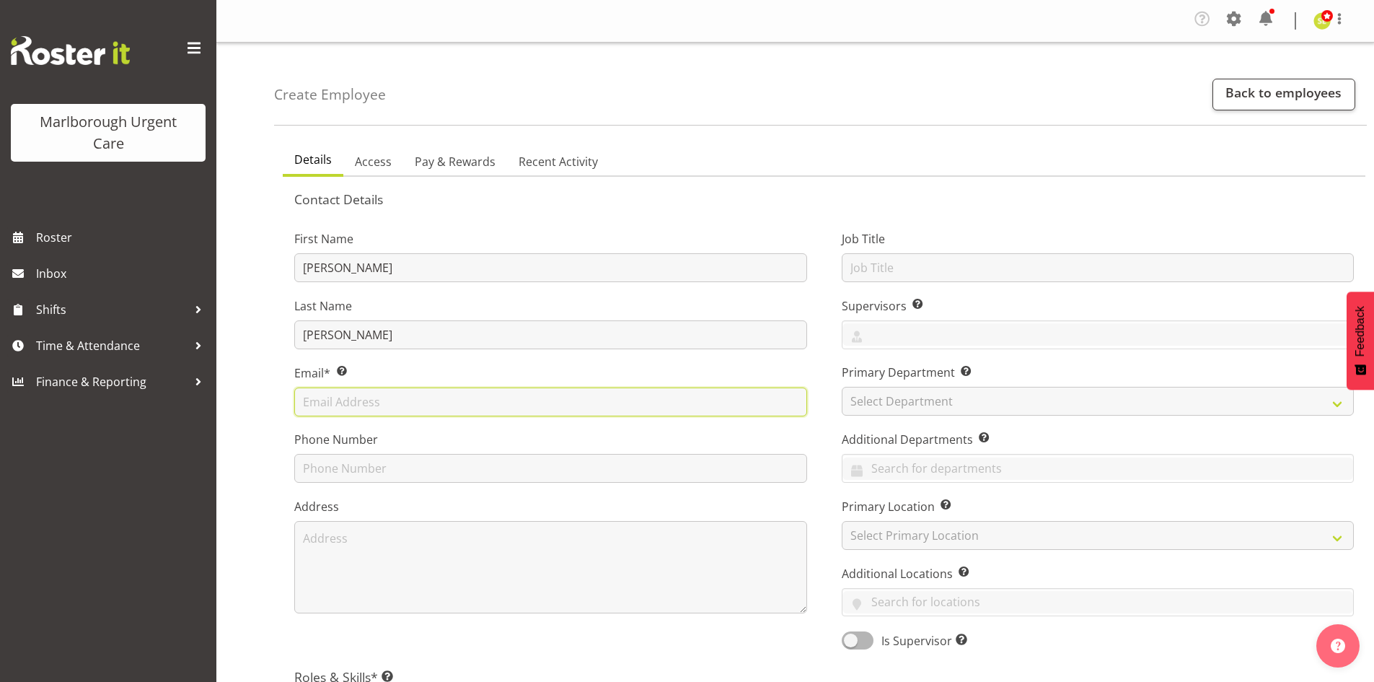
click at [341, 404] on input "text" at bounding box center [550, 401] width 513 height 29
drag, startPoint x: 357, startPoint y: 387, endPoint x: 356, endPoint y: 395, distance: 8.0
click at [357, 387] on input "text" at bounding box center [550, 401] width 513 height 29
paste input "[EMAIL_ADDRESS][DOMAIN_NAME]"
type input "kjjtucker@hotmail.com"
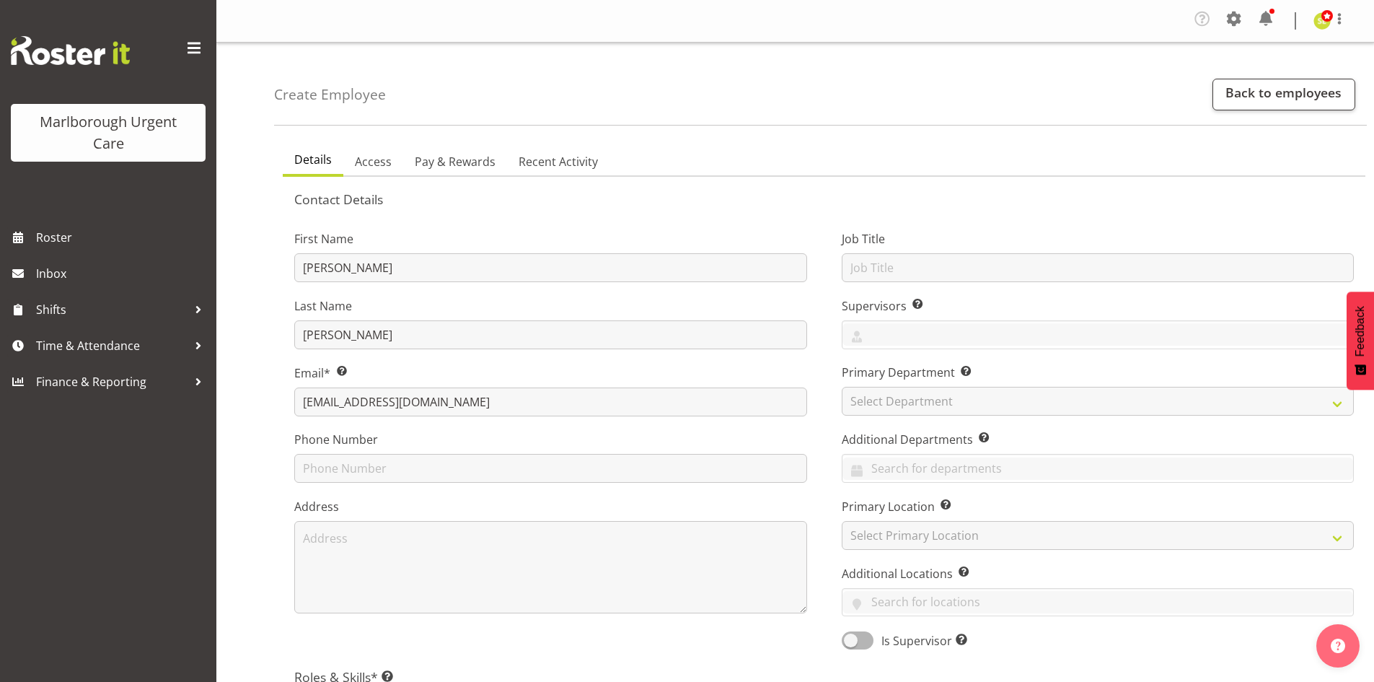
click at [273, 421] on div "Create Employee Back to employees Details Access Pay & Rewards Recent Activity …" at bounding box center [795, 660] width 1158 height 1235
click at [356, 472] on input "text" at bounding box center [550, 468] width 513 height 29
type input "022 188 3323"
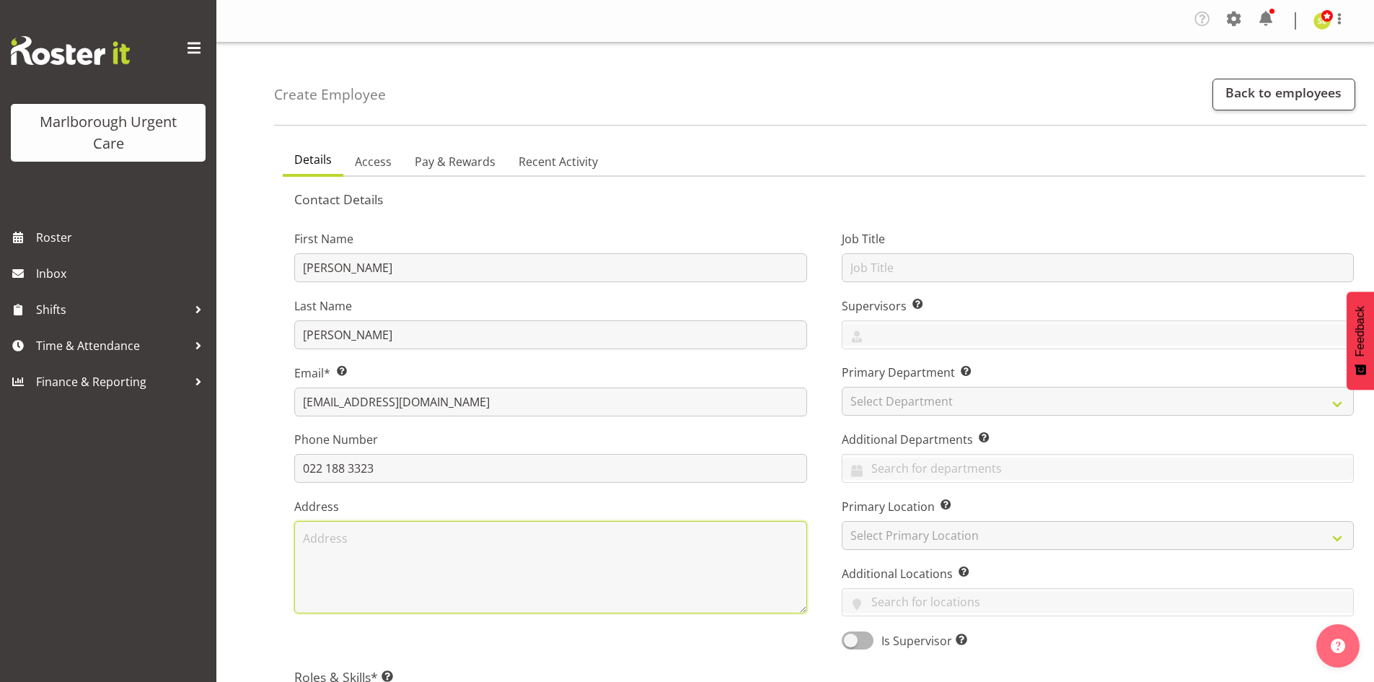
click at [501, 537] on textarea at bounding box center [550, 567] width 513 height 92
type textarea "24 Severne Street Yelverton Blenheim"
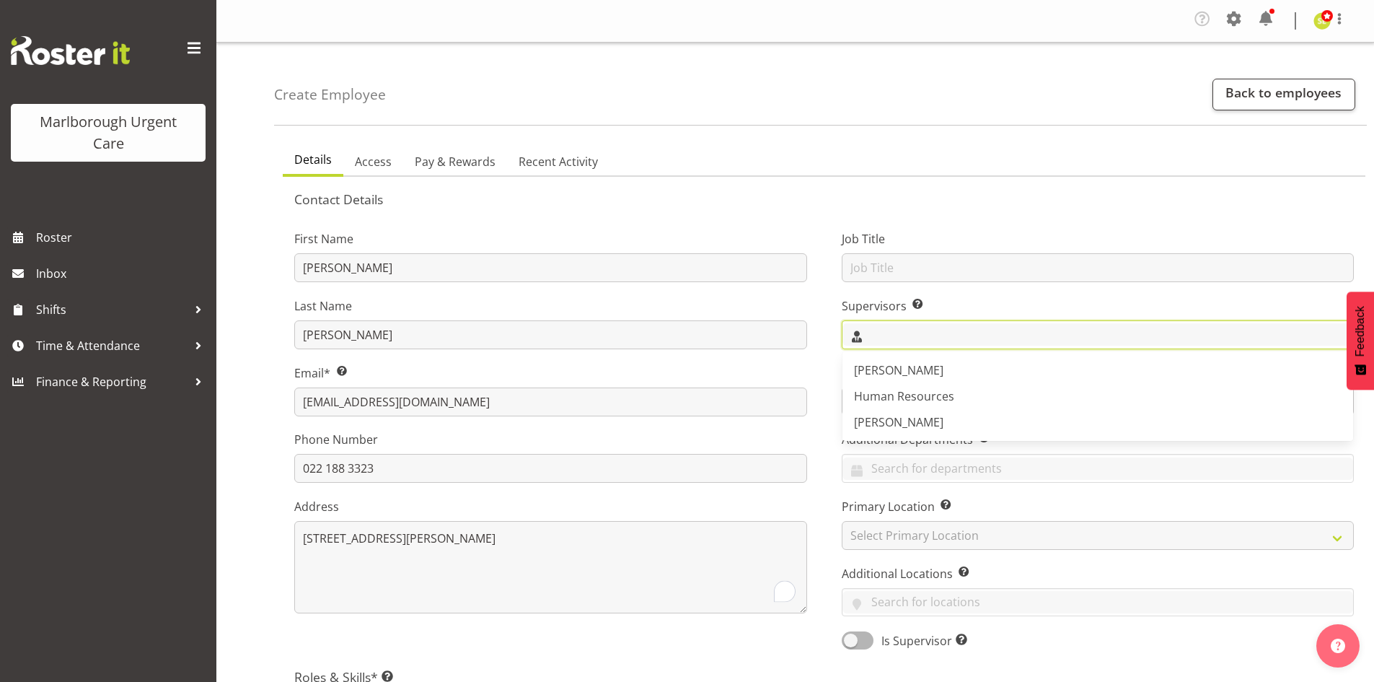
click at [880, 335] on input "text" at bounding box center [1099, 334] width 512 height 22
click at [887, 369] on span "[PERSON_NAME]" at bounding box center [898, 370] width 89 height 16
click at [1005, 337] on input "text" at bounding box center [1152, 334] width 401 height 22
click at [964, 422] on link "[PERSON_NAME]" at bounding box center [1099, 422] width 512 height 26
click at [815, 367] on div "First Name Kirsten Last Name Tucker Email* This is a required field. kjjtucker@…" at bounding box center [551, 435] width 548 height 450
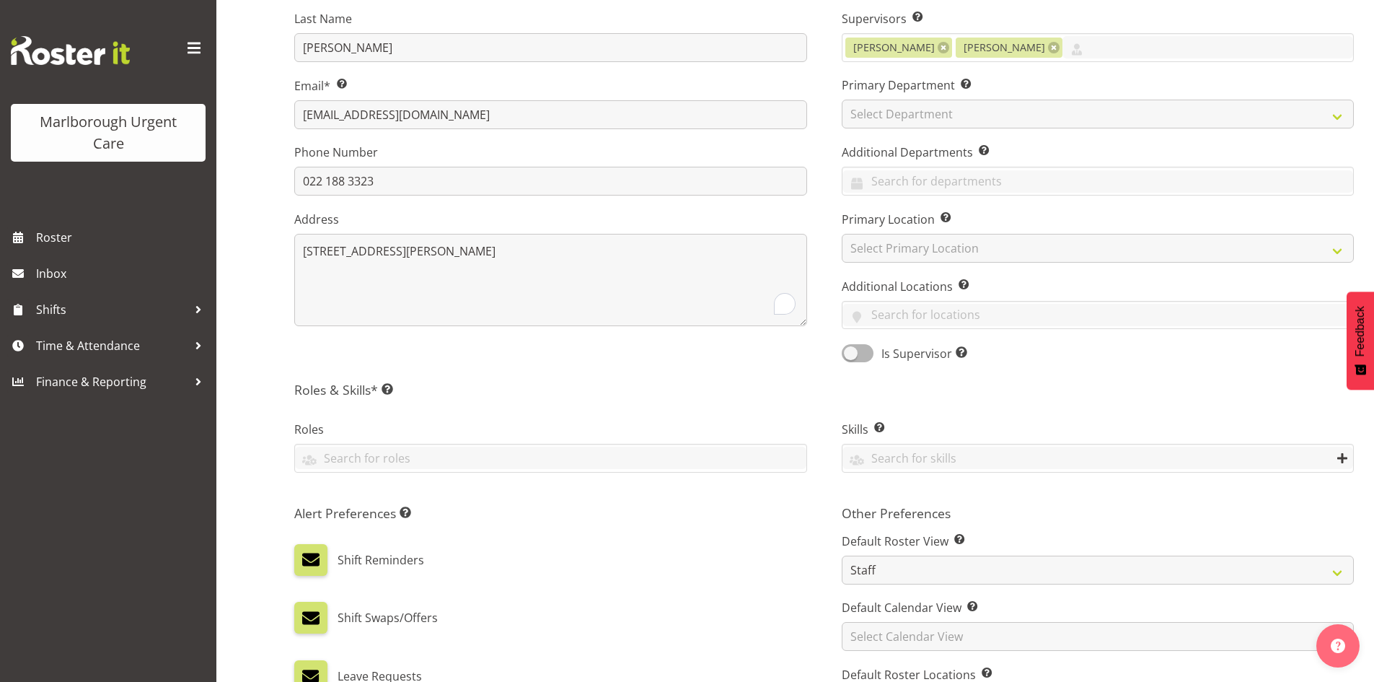
scroll to position [289, 0]
click at [325, 454] on input "text" at bounding box center [551, 456] width 512 height 22
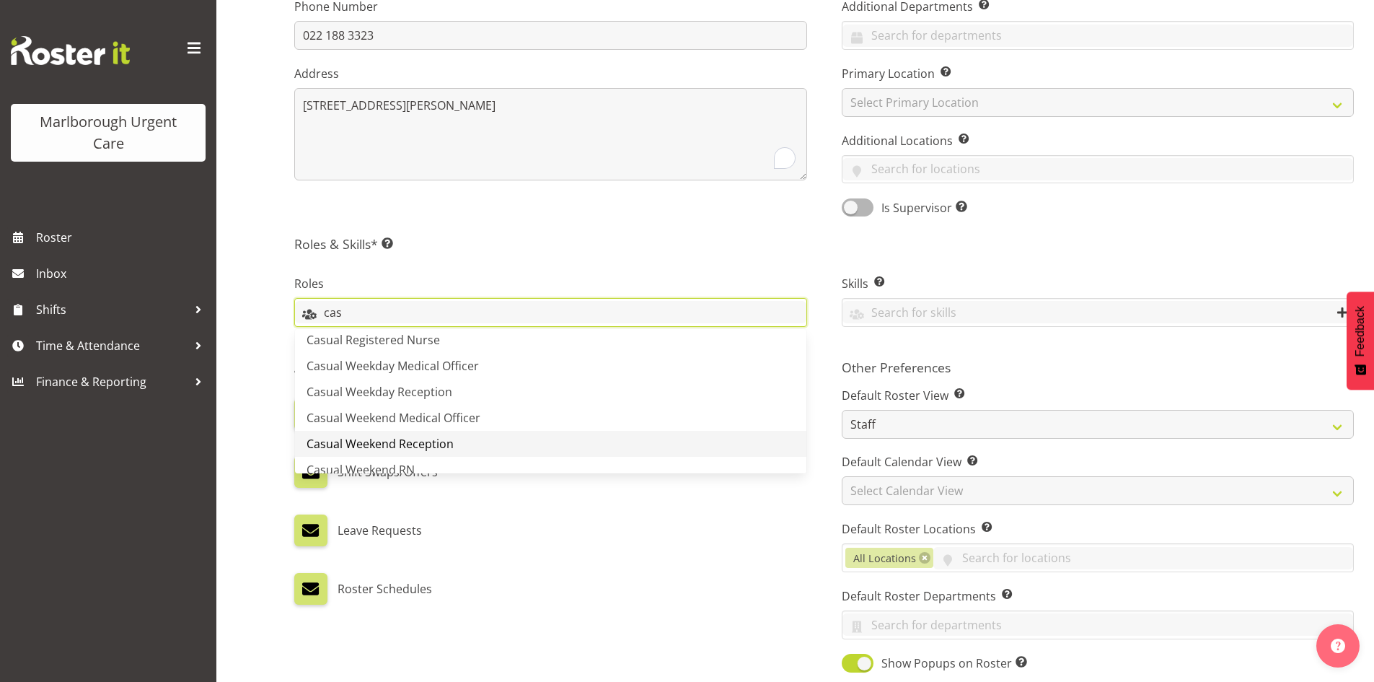
scroll to position [0, 0]
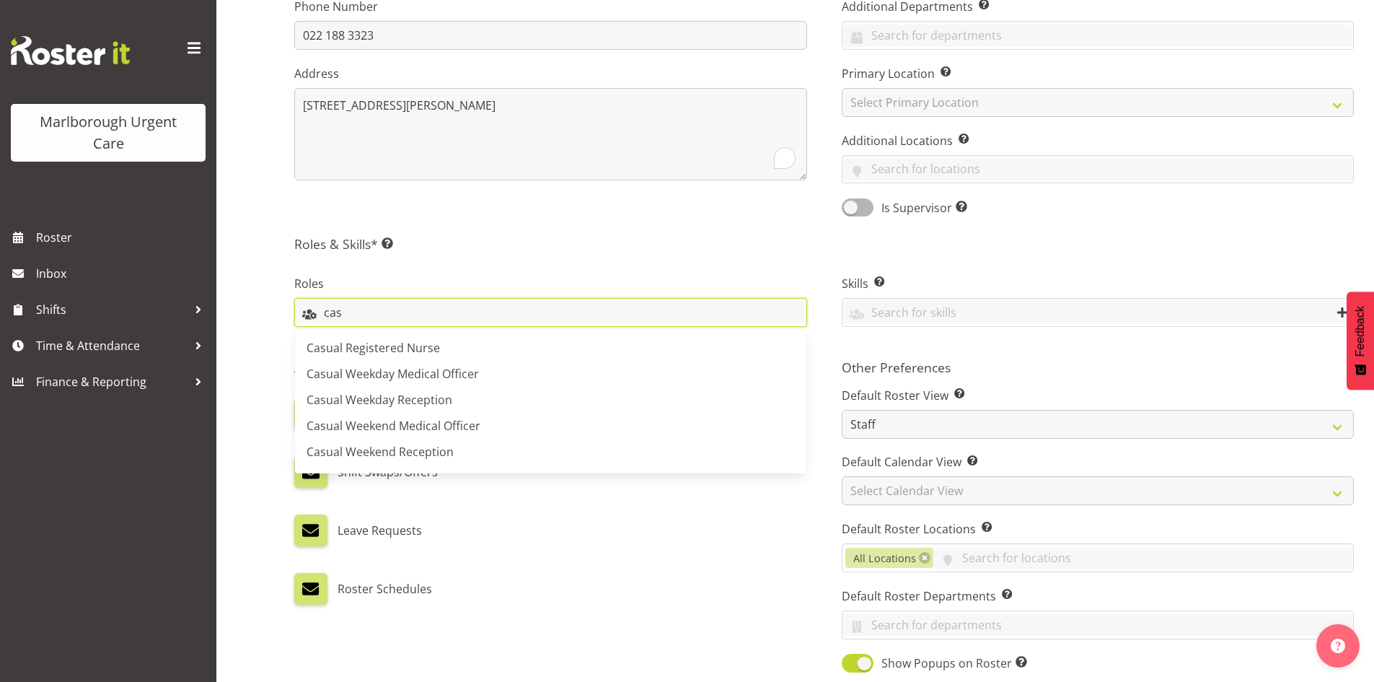
drag, startPoint x: 391, startPoint y: 316, endPoint x: 304, endPoint y: 313, distance: 86.6
click at [304, 313] on input "cas" at bounding box center [551, 312] width 512 height 22
type input "e"
type input "medic"
click at [493, 354] on link "Casual Weekday Medical Officer" at bounding box center [551, 348] width 512 height 26
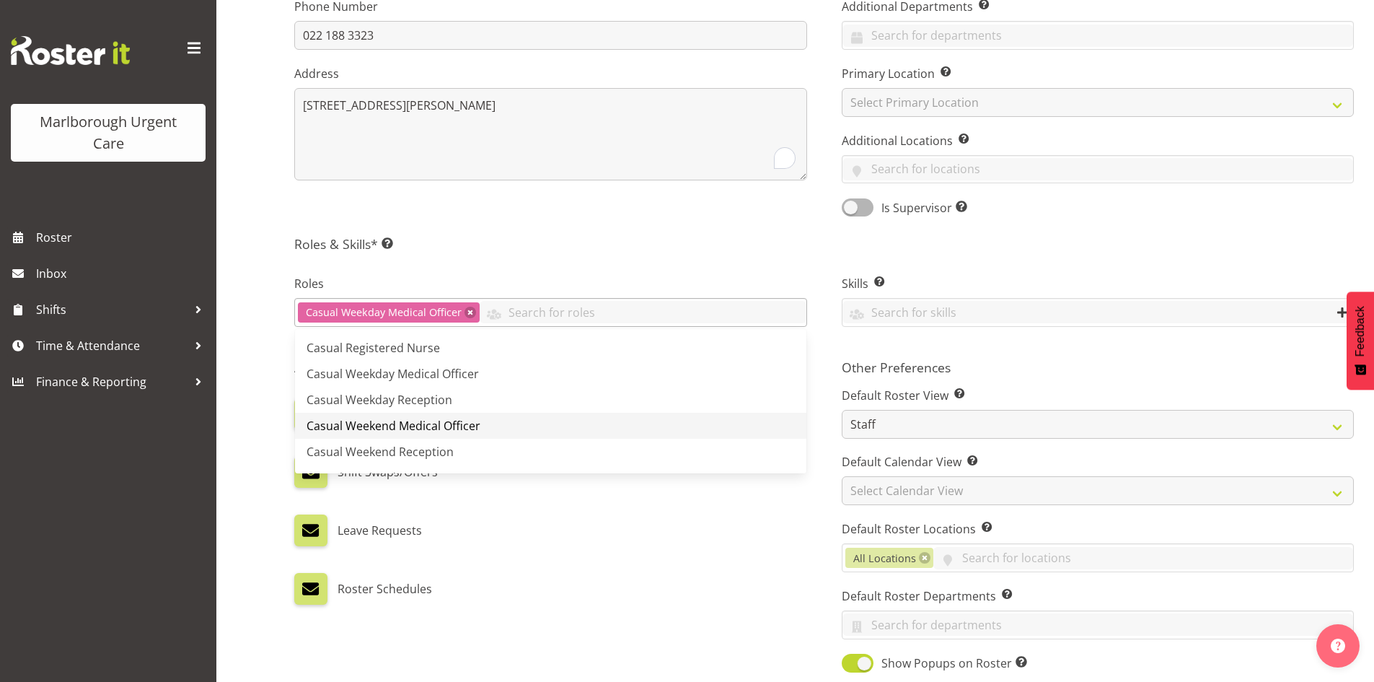
click at [504, 418] on link "Casual Weekend Medical Officer" at bounding box center [551, 426] width 512 height 26
click at [625, 255] on div "Roles Casual Weekday Medical Officer Casual Weekend Medical Officer Casual Regi…" at bounding box center [551, 303] width 548 height 96
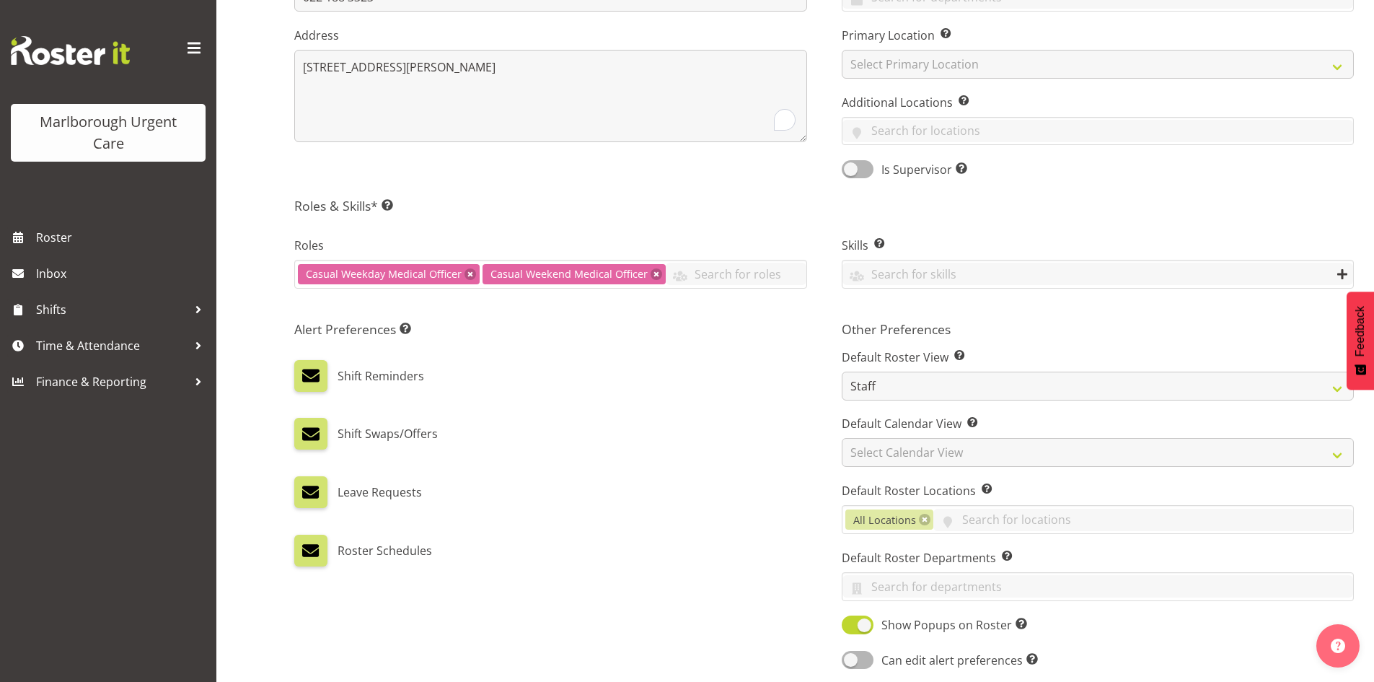
scroll to position [505, 0]
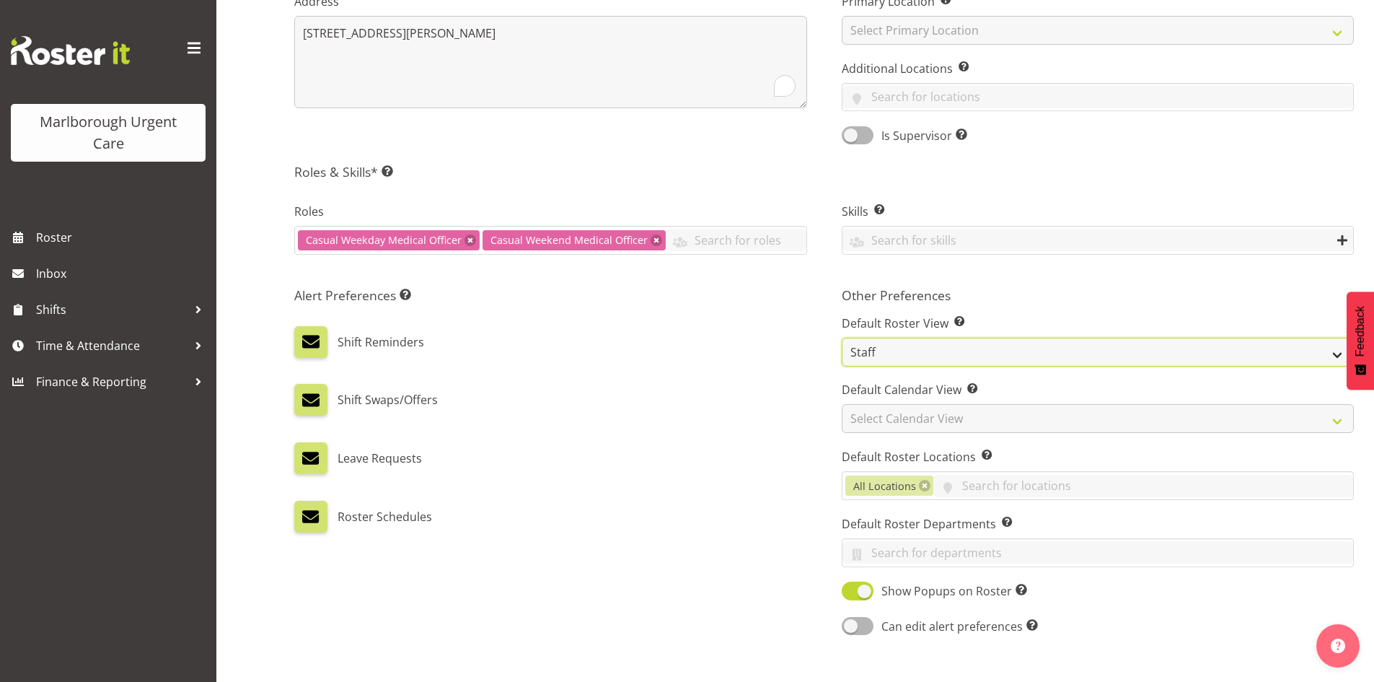
click at [884, 356] on select "Staff Role Shift - Horizontal Shift - Vertical Staff - Location" at bounding box center [1098, 352] width 513 height 29
click at [770, 385] on div "Shift Swaps/Offers" at bounding box center [550, 400] width 513 height 32
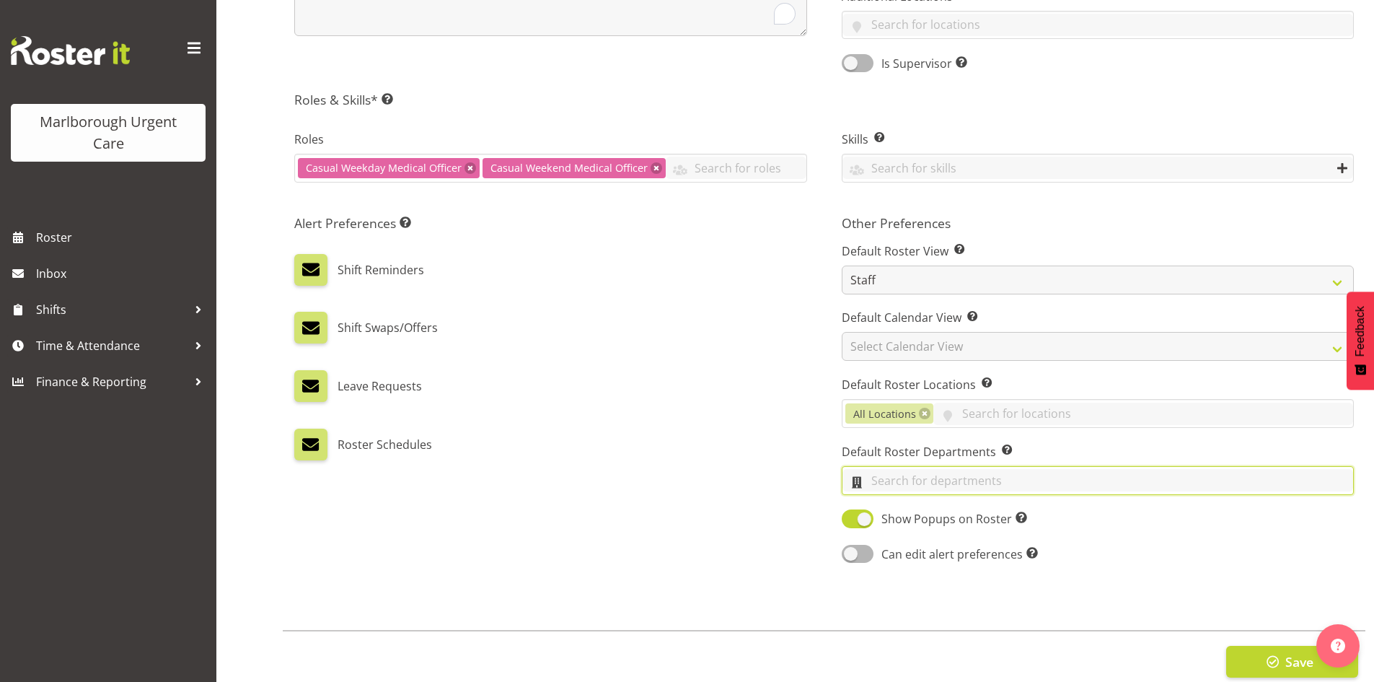
click at [892, 477] on input "text" at bounding box center [1099, 480] width 512 height 22
click at [902, 563] on span "Marlborough Urgent Care" at bounding box center [924, 568] width 141 height 16
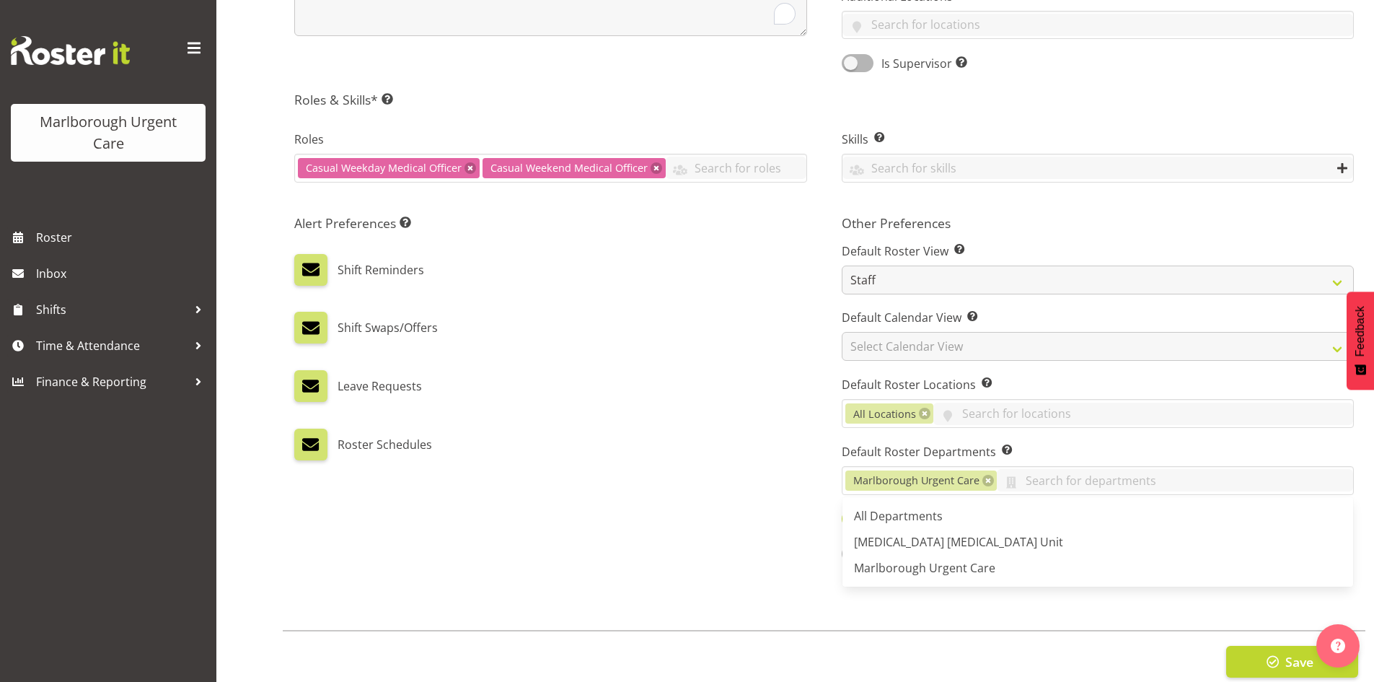
click at [742, 447] on div "Roster Schedules" at bounding box center [550, 445] width 513 height 32
click at [926, 414] on link at bounding box center [925, 414] width 12 height 12
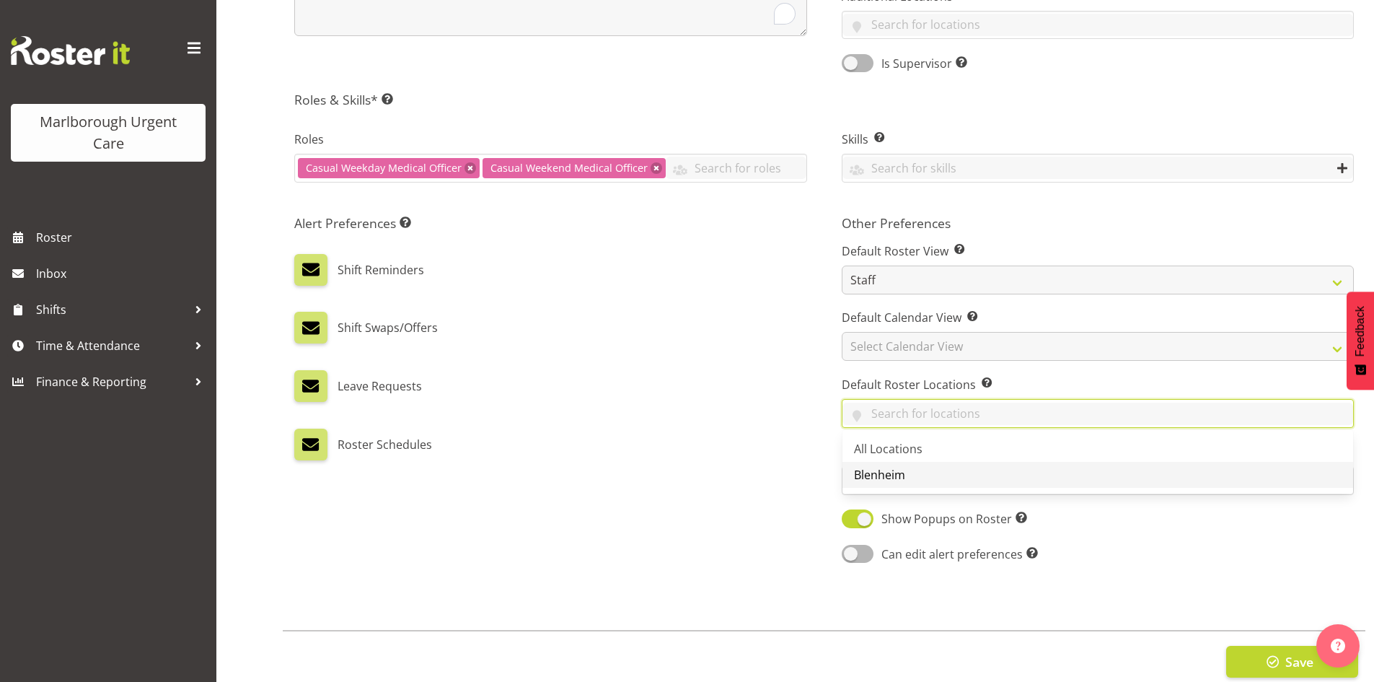
click at [895, 471] on span "Blenheim" at bounding box center [879, 475] width 51 height 16
click at [766, 399] on div "Leave Requests" at bounding box center [550, 386] width 513 height 32
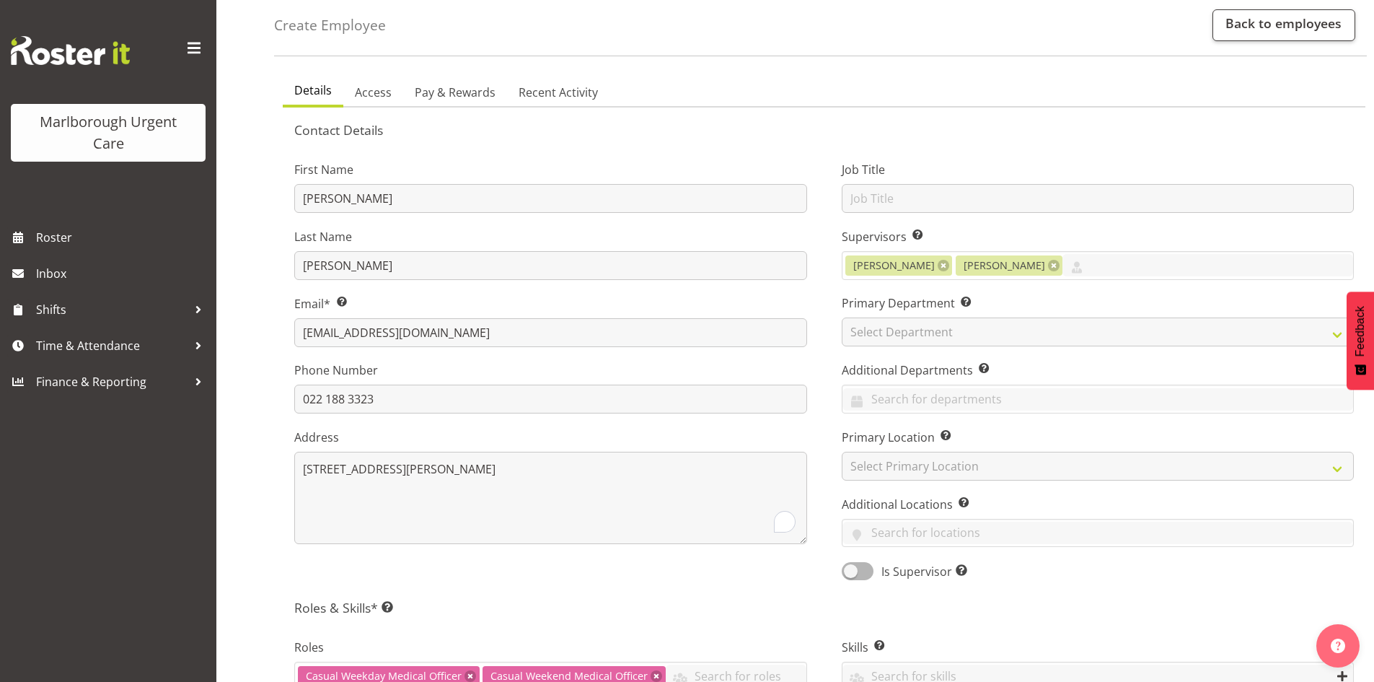
scroll to position [0, 0]
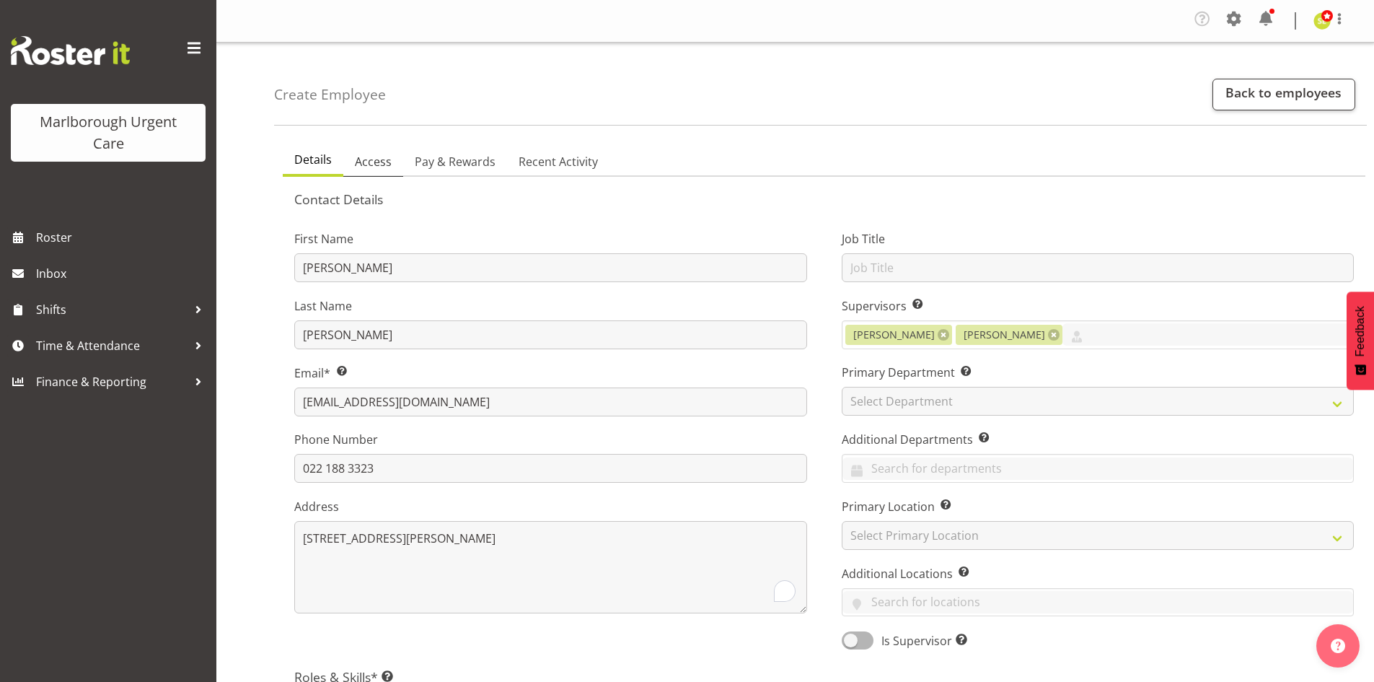
click at [385, 167] on span "Access" at bounding box center [373, 161] width 37 height 17
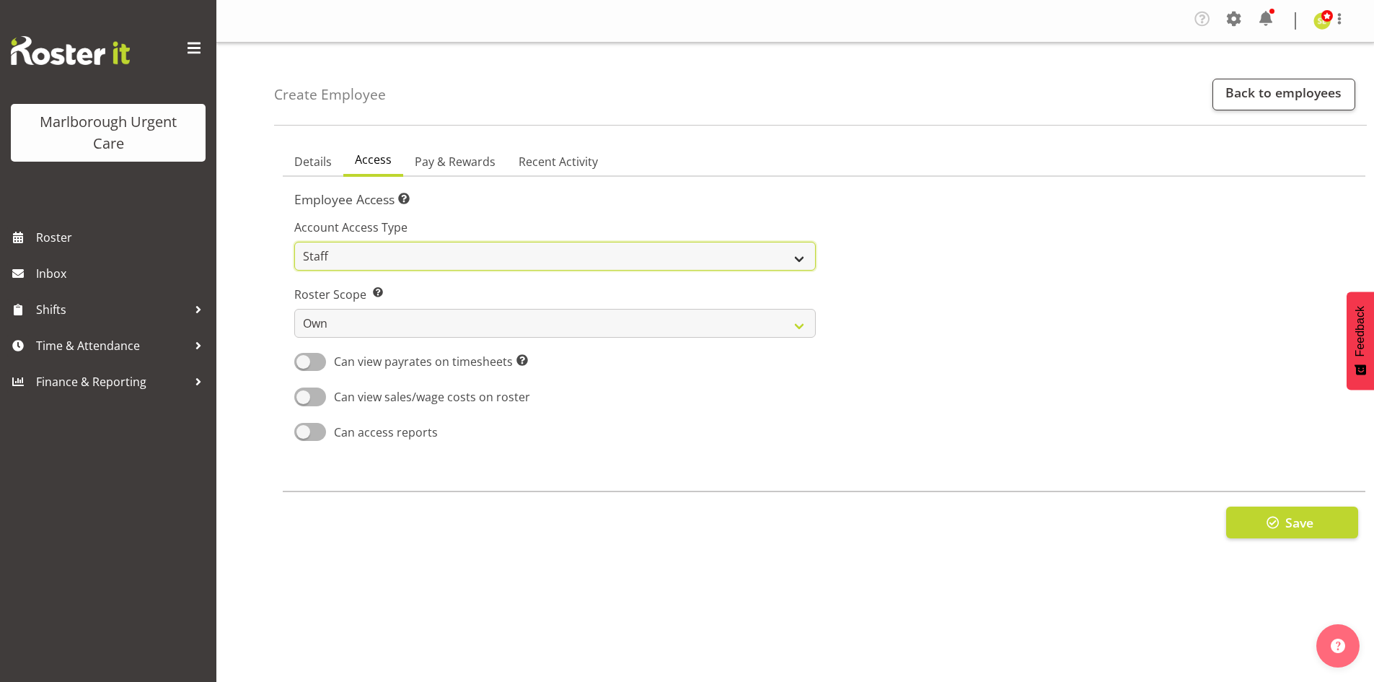
click at [442, 244] on select "Admin Manager Staff" at bounding box center [555, 256] width 522 height 29
click at [294, 242] on select "Admin Manager Staff" at bounding box center [555, 256] width 522 height 29
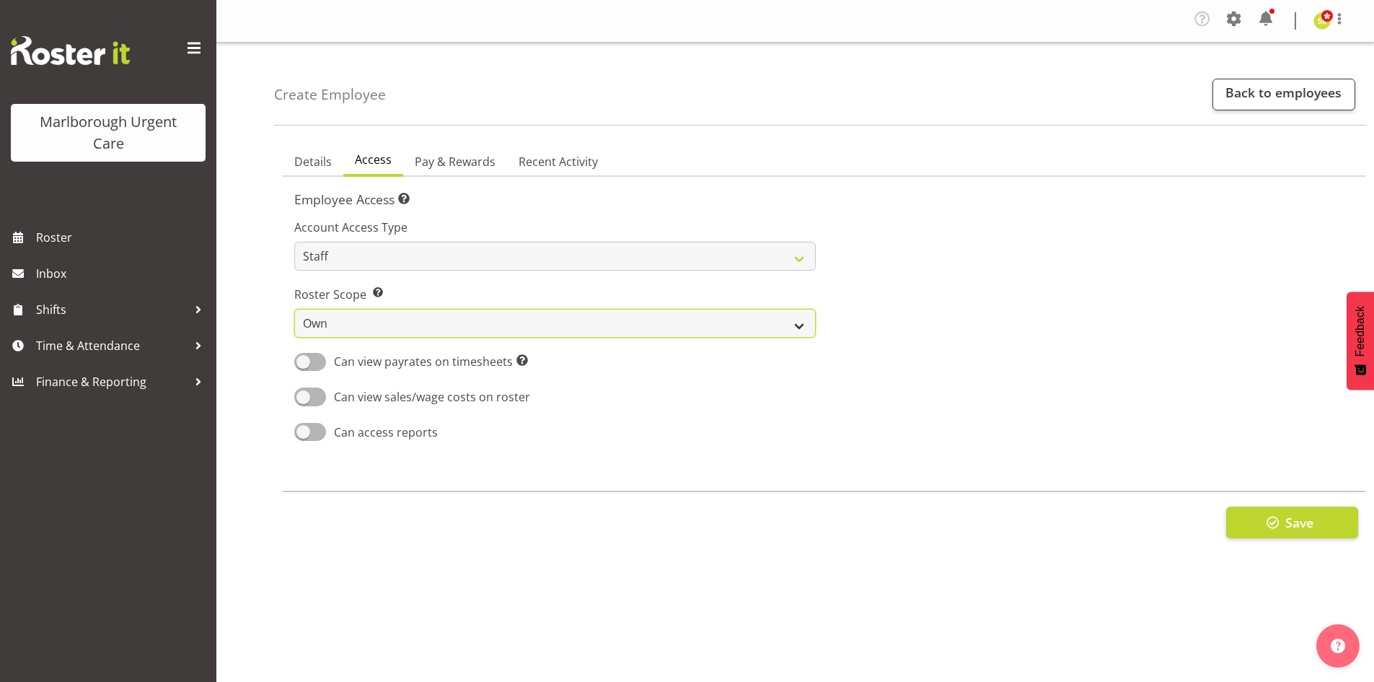
click at [427, 324] on select "Own Department Company" at bounding box center [555, 323] width 522 height 29
select select "department"
click at [294, 309] on select "Own Department Company" at bounding box center [555, 323] width 522 height 29
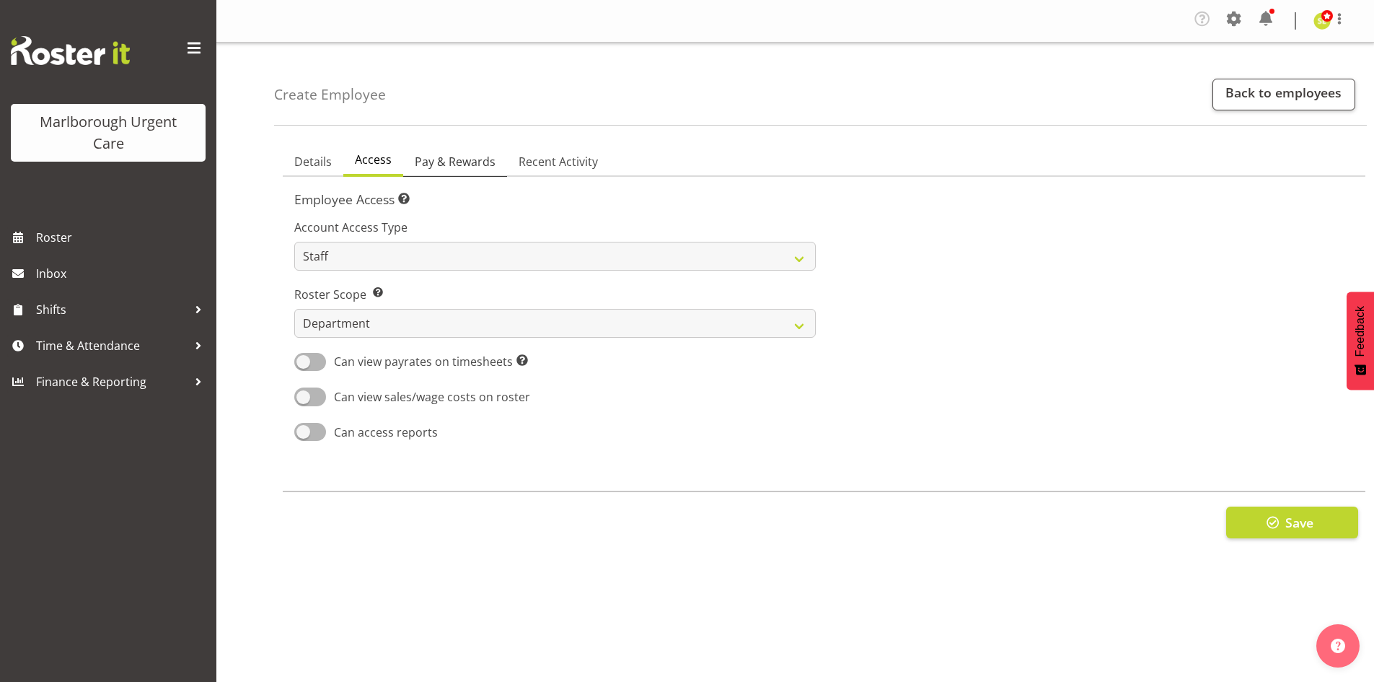
click at [470, 159] on span "Pay & Rewards" at bounding box center [455, 161] width 81 height 17
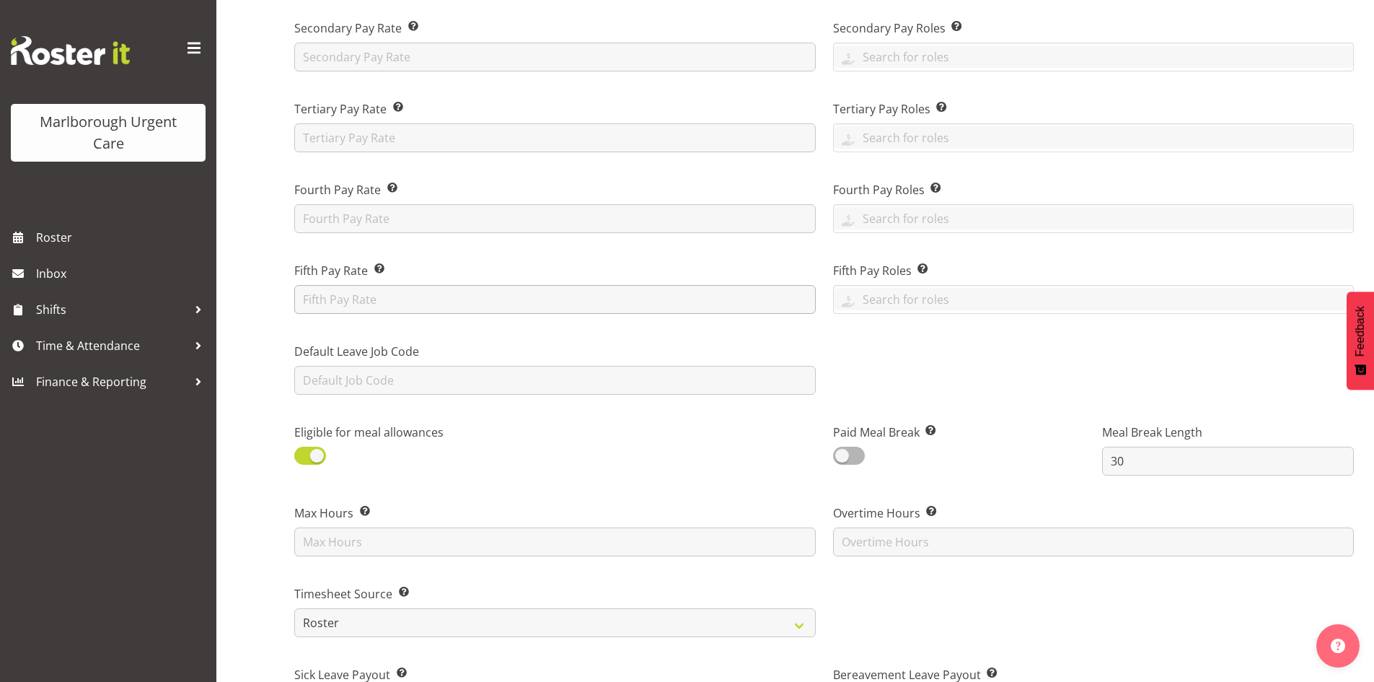
scroll to position [433, 0]
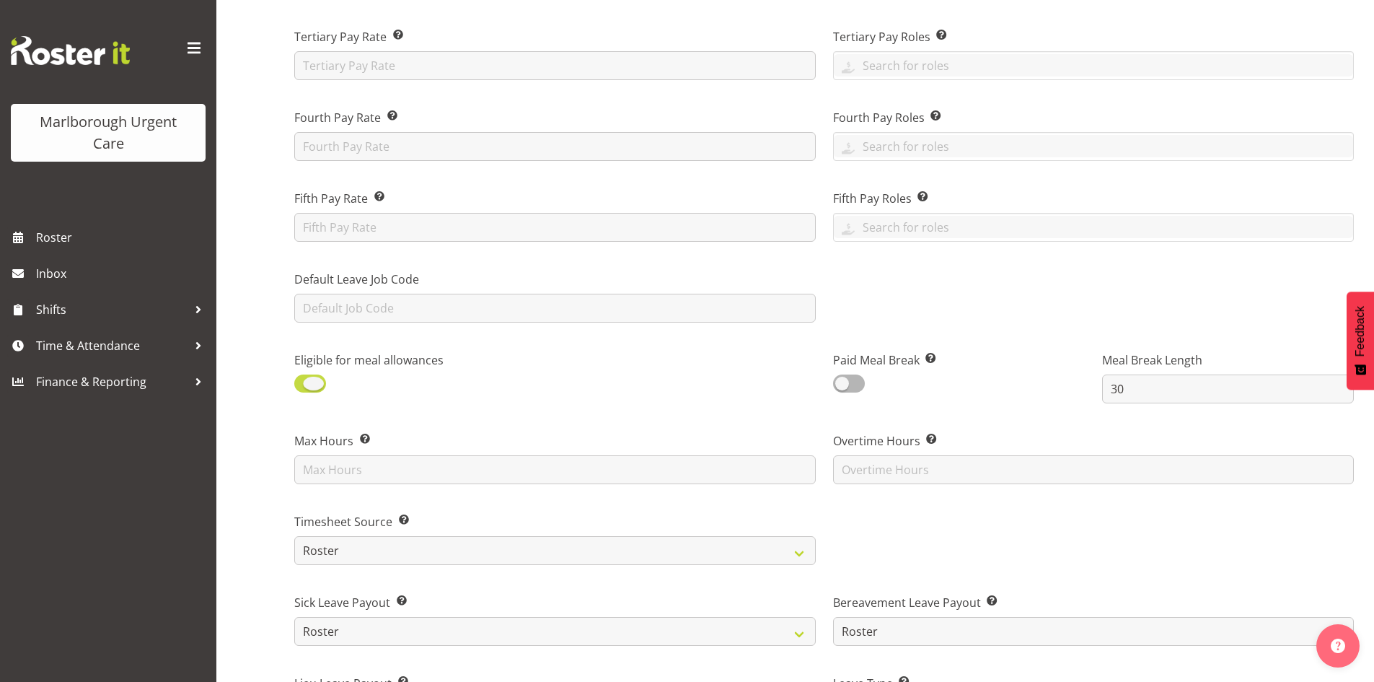
click at [315, 377] on span at bounding box center [310, 383] width 32 height 18
click at [304, 379] on input "checkbox" at bounding box center [298, 383] width 9 height 9
checkbox input "false"
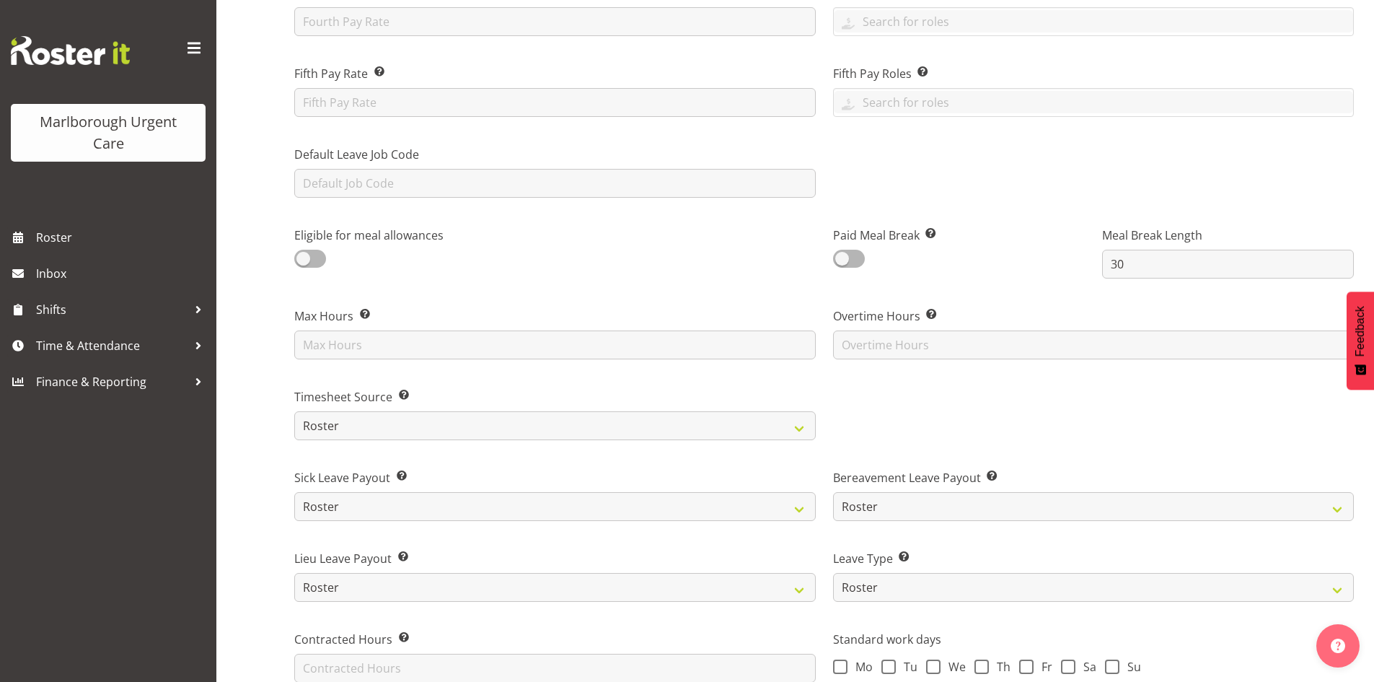
scroll to position [577, 0]
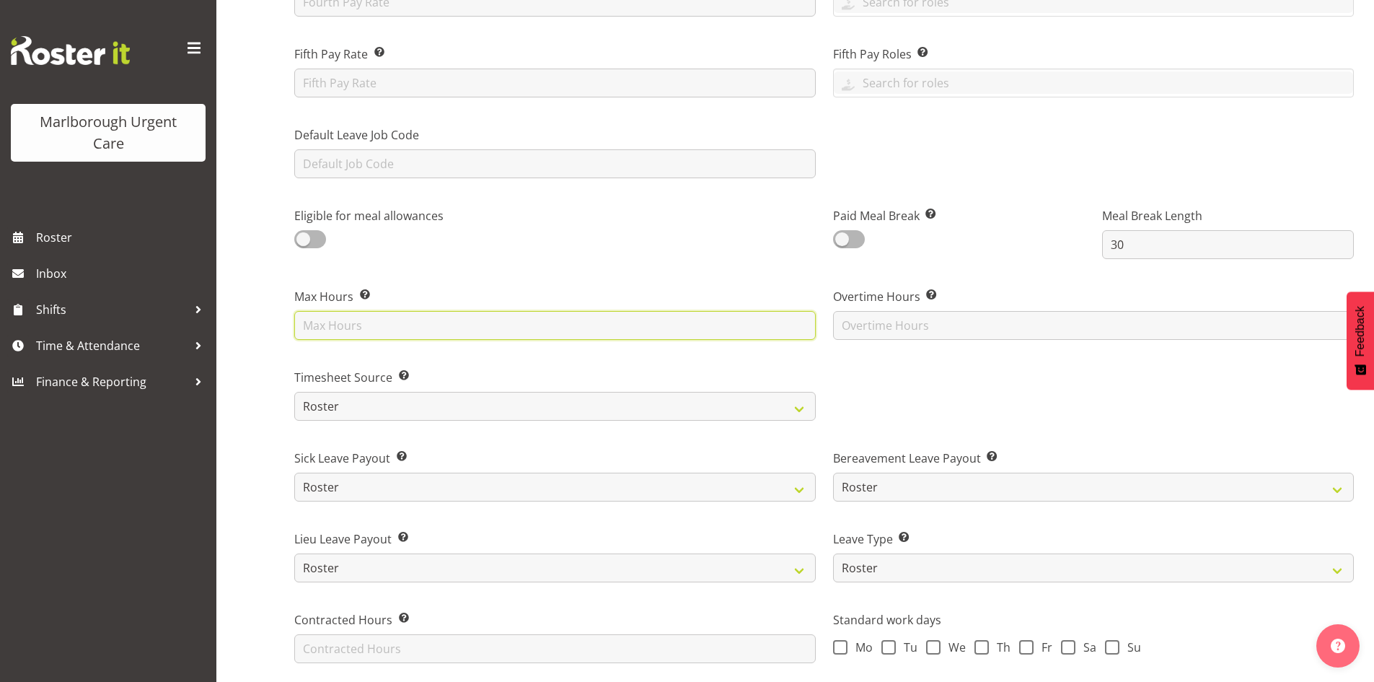
click at [372, 319] on input "text" at bounding box center [555, 325] width 522 height 29
type input "40"
click at [439, 353] on div "Timesheet Source Select how you would like the employee timesheet to be recorde…" at bounding box center [555, 388] width 539 height 81
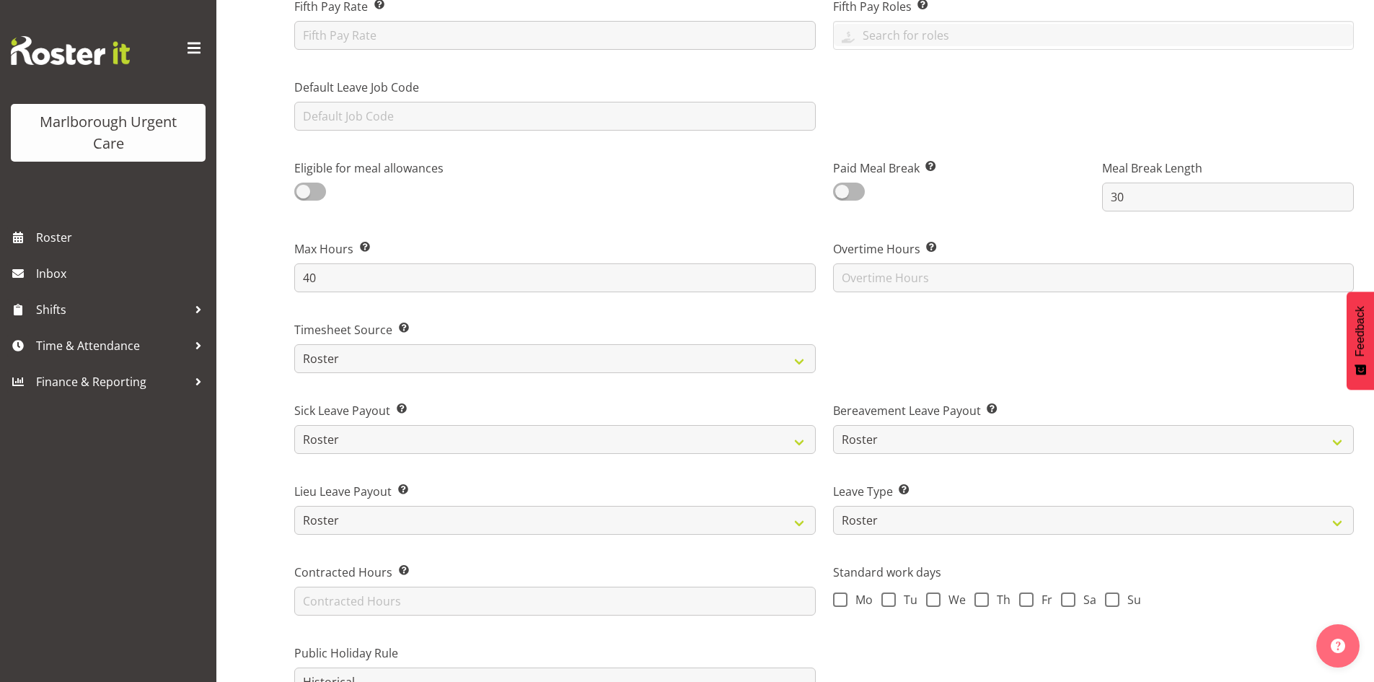
scroll to position [649, 0]
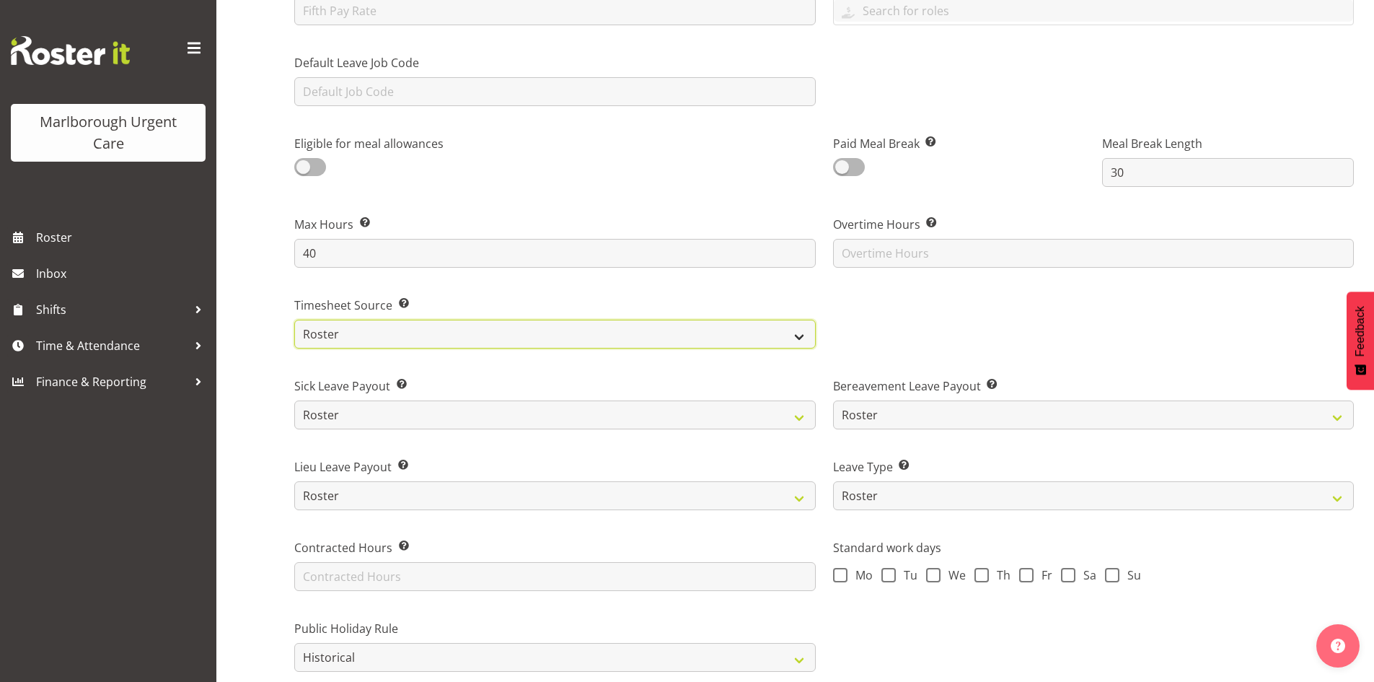
click at [450, 334] on select "Roster Manual GPS GPS (via Roster)" at bounding box center [555, 334] width 522 height 29
select select "manual"
click at [294, 320] on select "Roster Manual GPS GPS (via Roster)" at bounding box center [555, 334] width 522 height 29
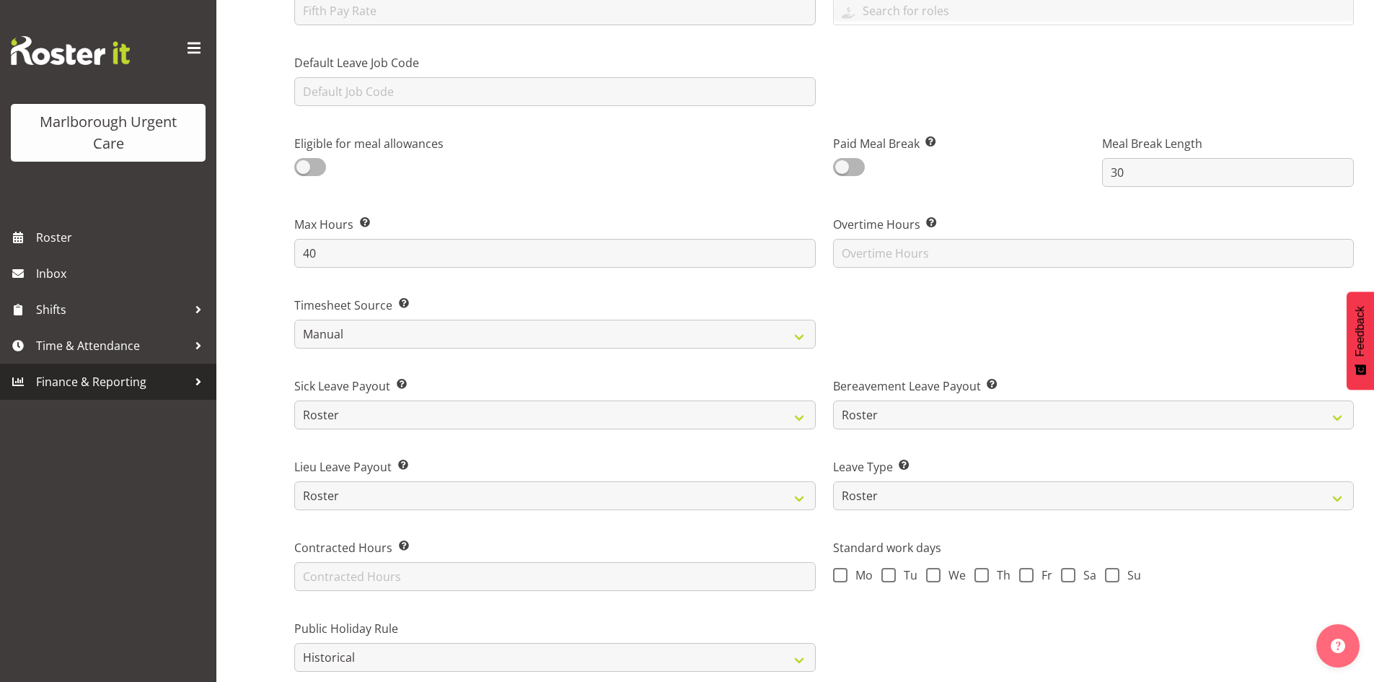
click at [149, 385] on span "Finance & Reporting" at bounding box center [112, 382] width 152 height 22
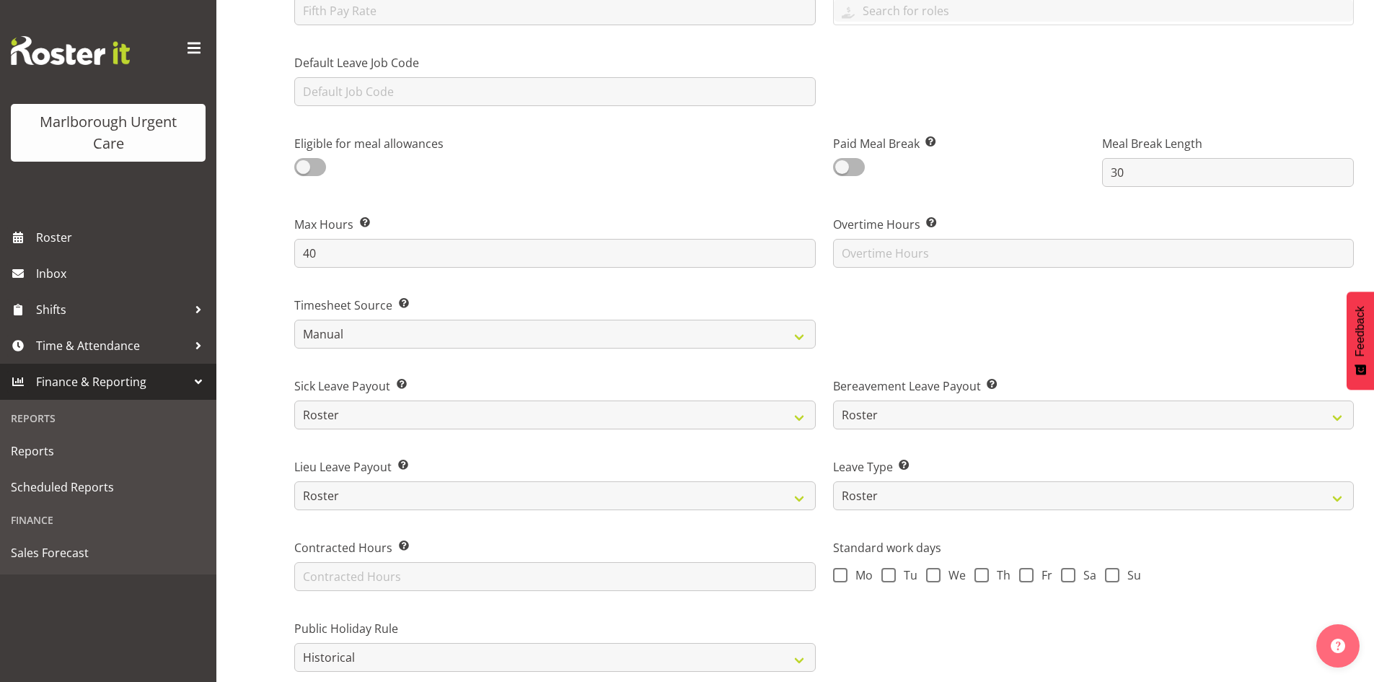
click at [222, 380] on div "Create Employee Back to employees Details Access Pay & Rewards Recent Activity …" at bounding box center [795, 181] width 1158 height 1577
click at [245, 380] on div "Create Employee Back to employees Details Access Pay & Rewards Recent Activity …" at bounding box center [795, 181] width 1158 height 1577
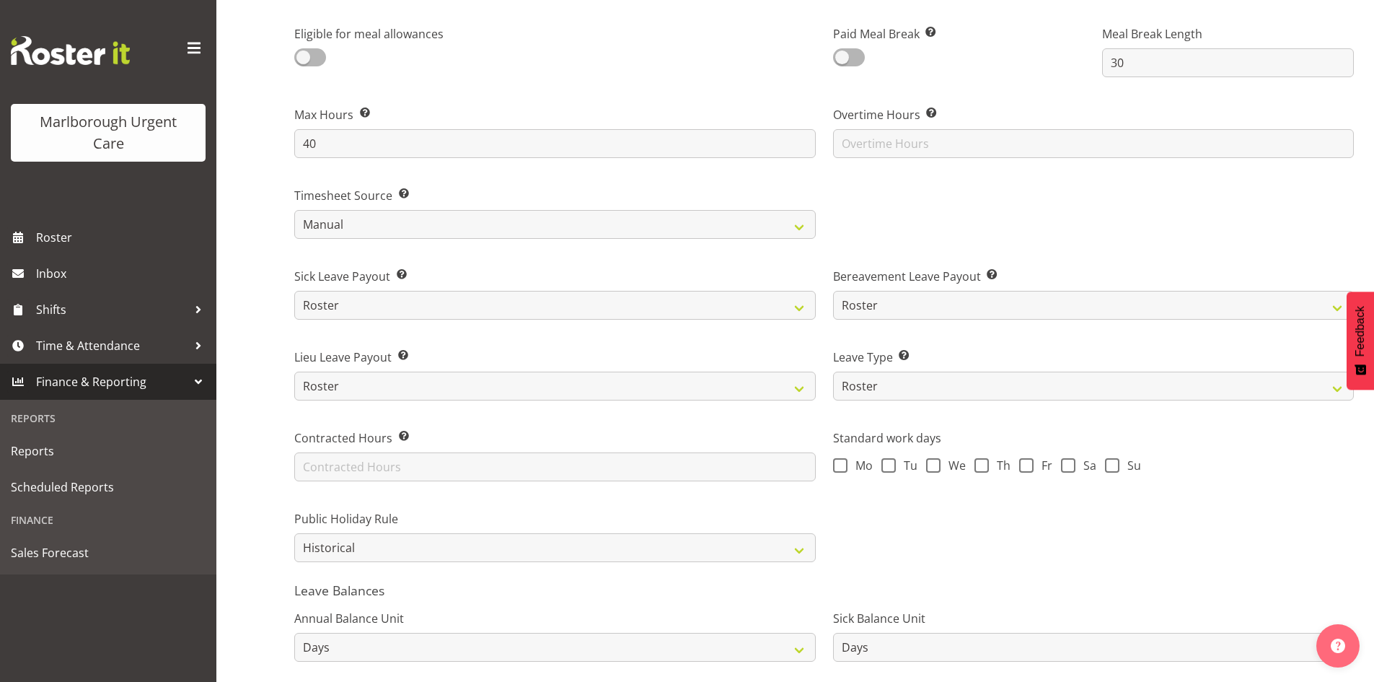
scroll to position [794, 0]
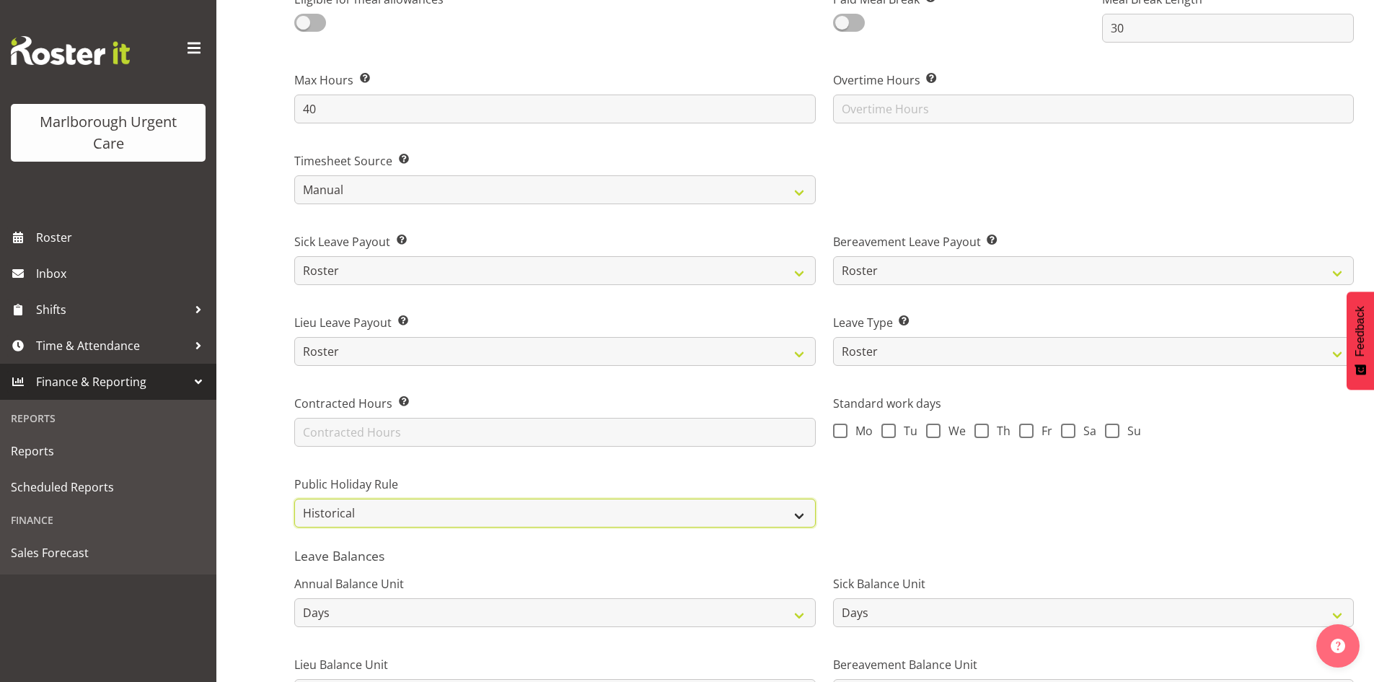
click at [379, 504] on select "Roster Always Pay Never Pay Historical Roster-Fixed" at bounding box center [555, 513] width 522 height 29
select select "roster"
click at [294, 499] on select "Roster Always Pay Never Pay Historical Roster-Fixed" at bounding box center [555, 513] width 522 height 29
click at [282, 534] on div "Details Access Pay & Rewards Recent Activity Contact Details First Name Kirsten…" at bounding box center [824, 84] width 1100 height 1483
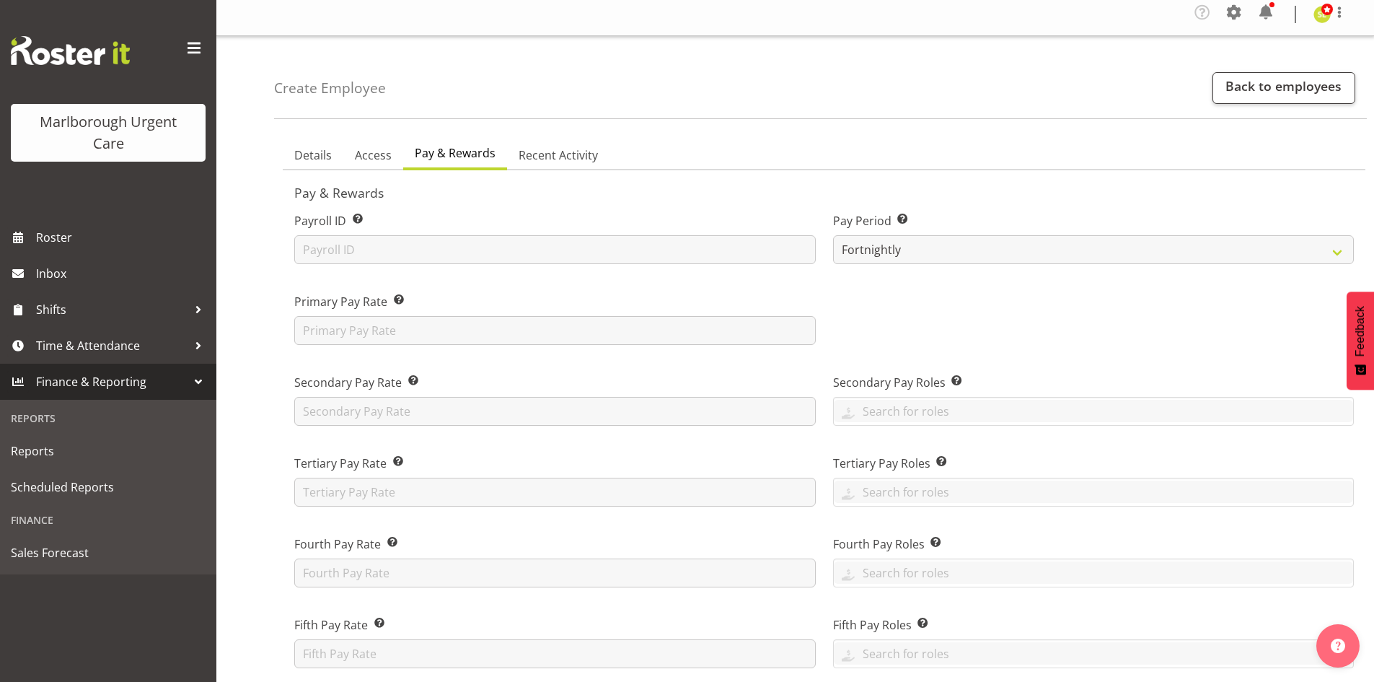
scroll to position [0, 0]
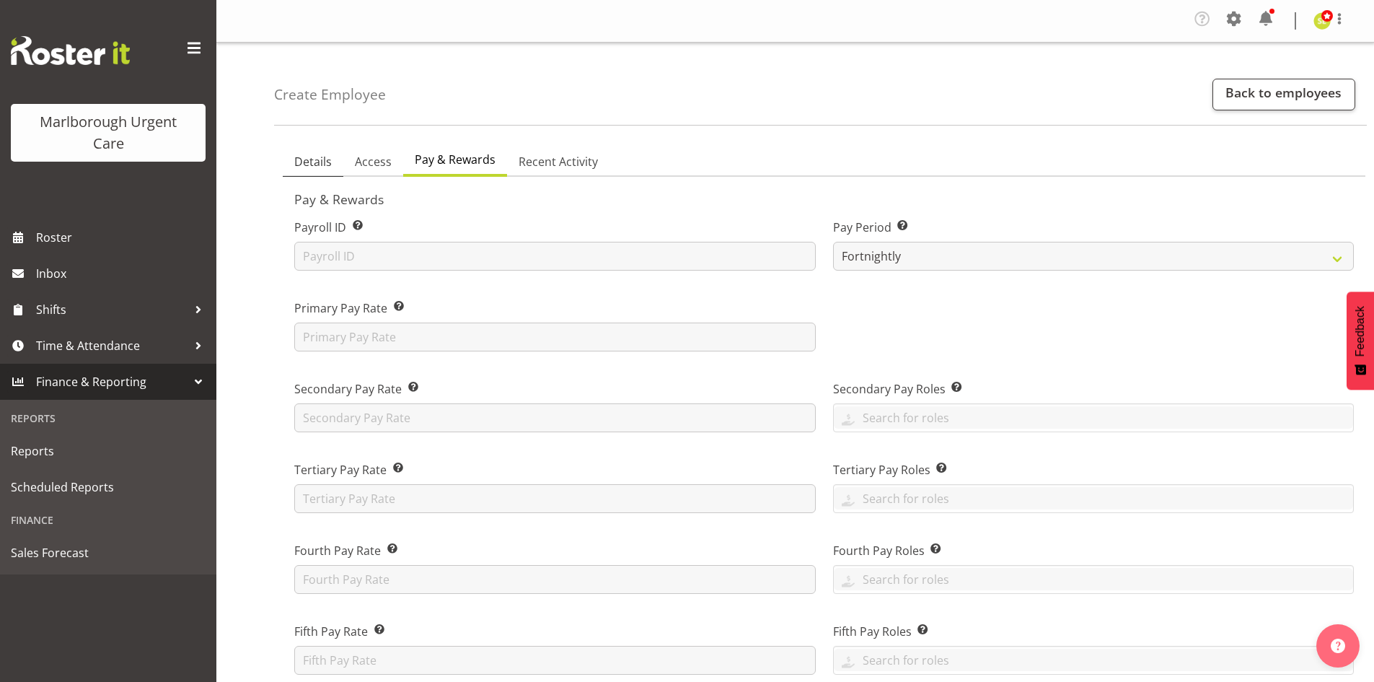
click at [317, 168] on span "Details" at bounding box center [313, 161] width 38 height 17
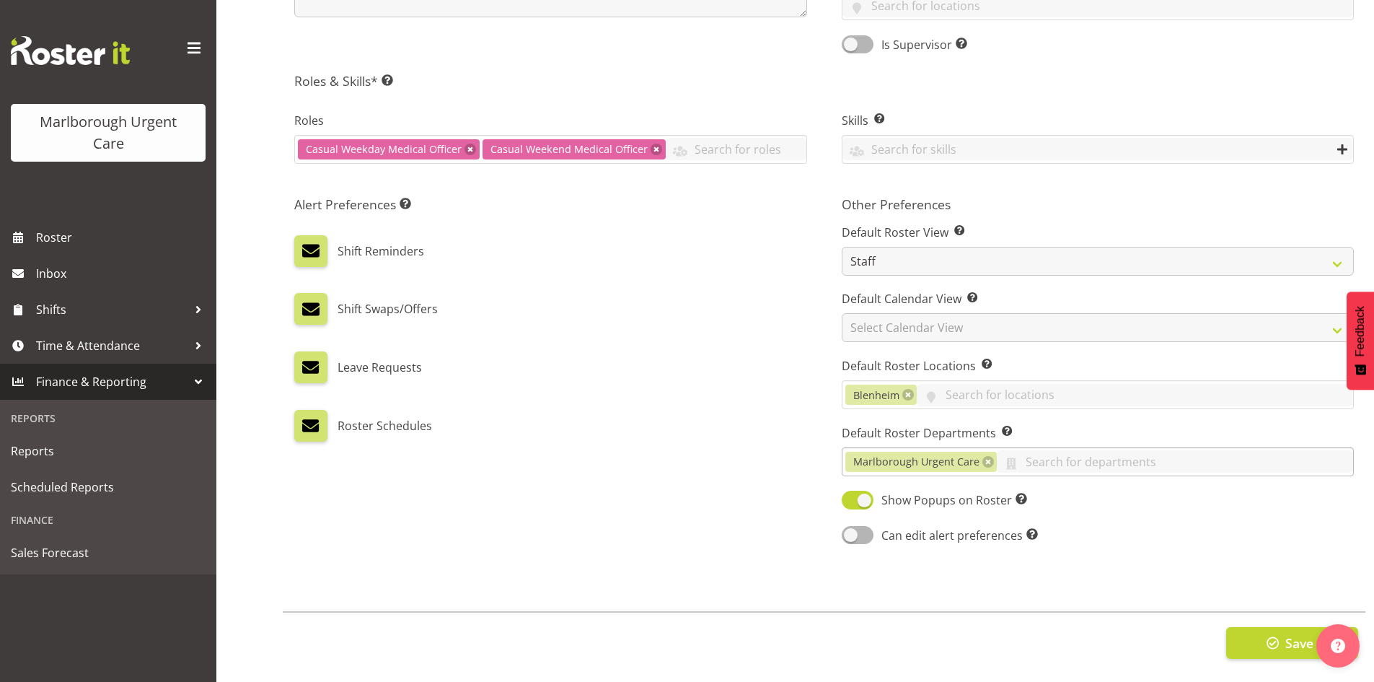
scroll to position [607, 0]
click at [1250, 629] on button "Save" at bounding box center [1292, 643] width 132 height 32
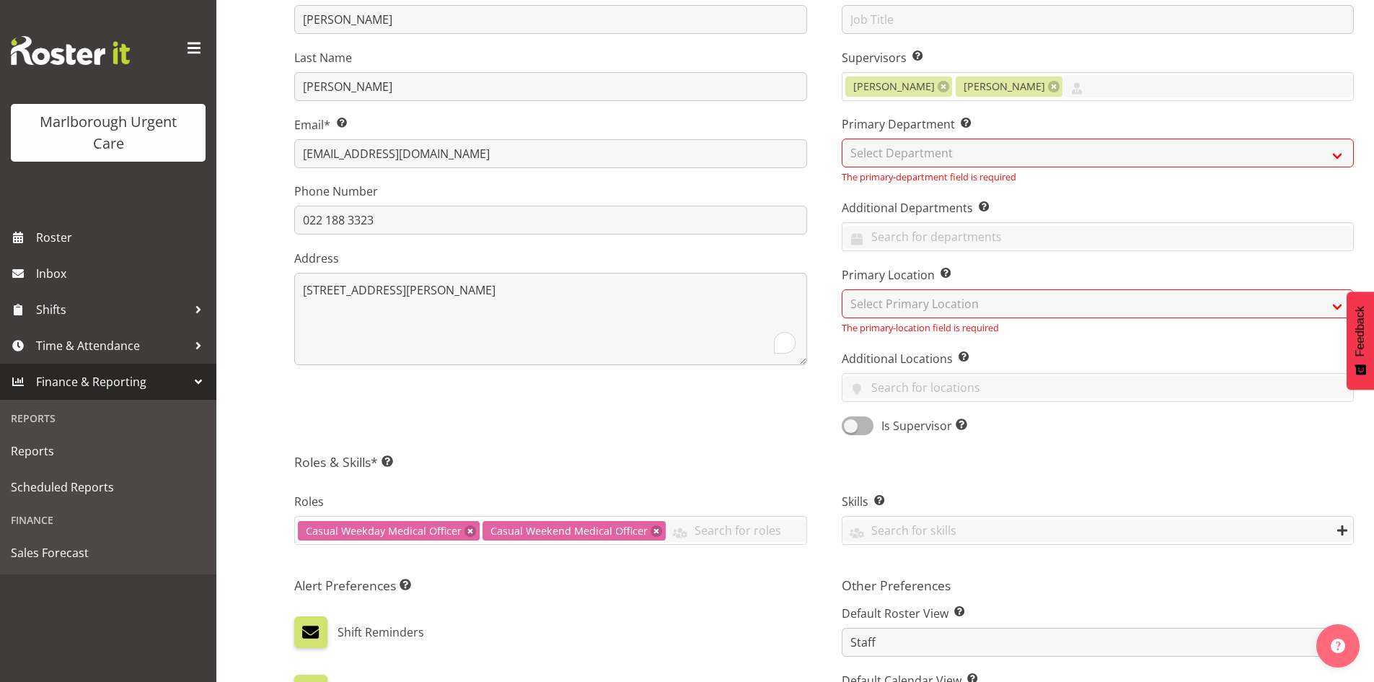
scroll to position [30, 0]
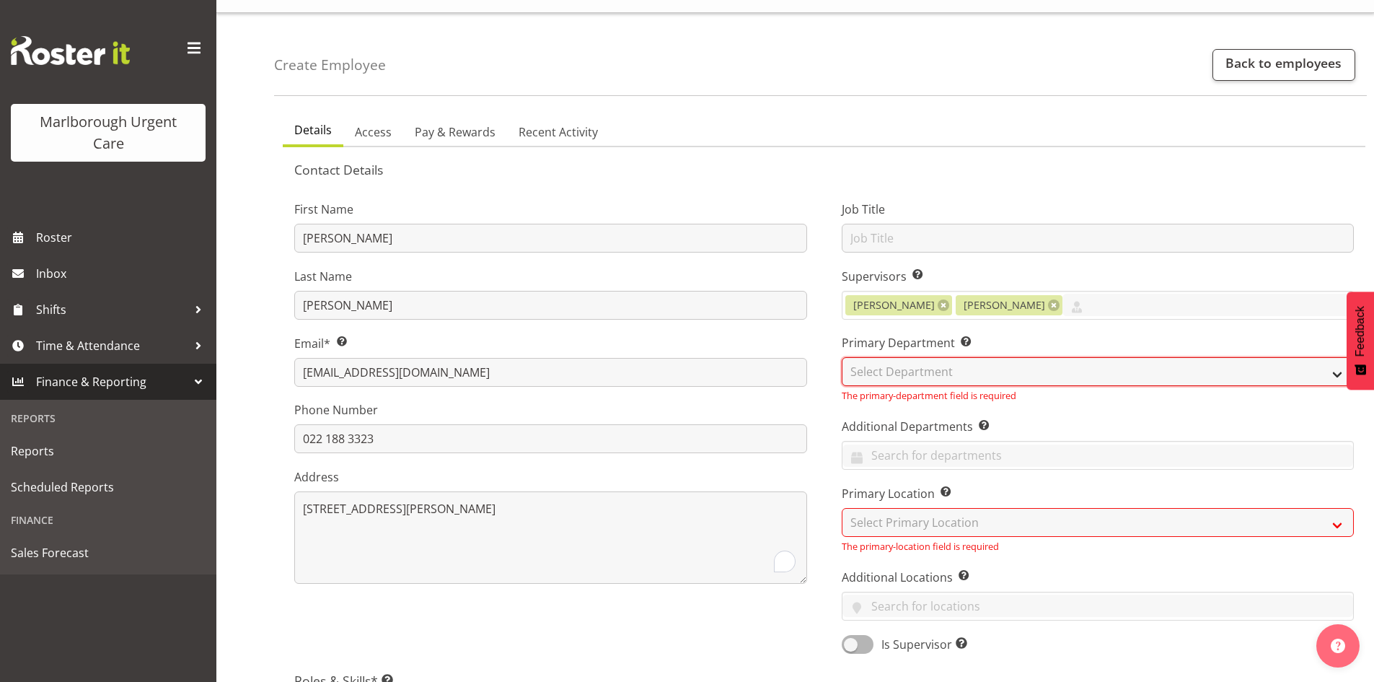
click at [898, 370] on select "Select Department Haemodialysis Dialysis Unit Marlborough Urgent Care" at bounding box center [1098, 371] width 513 height 29
select select "925"
click at [842, 357] on select "Select Department Haemodialysis Dialysis Unit Marlborough Urgent Care" at bounding box center [1098, 371] width 513 height 29
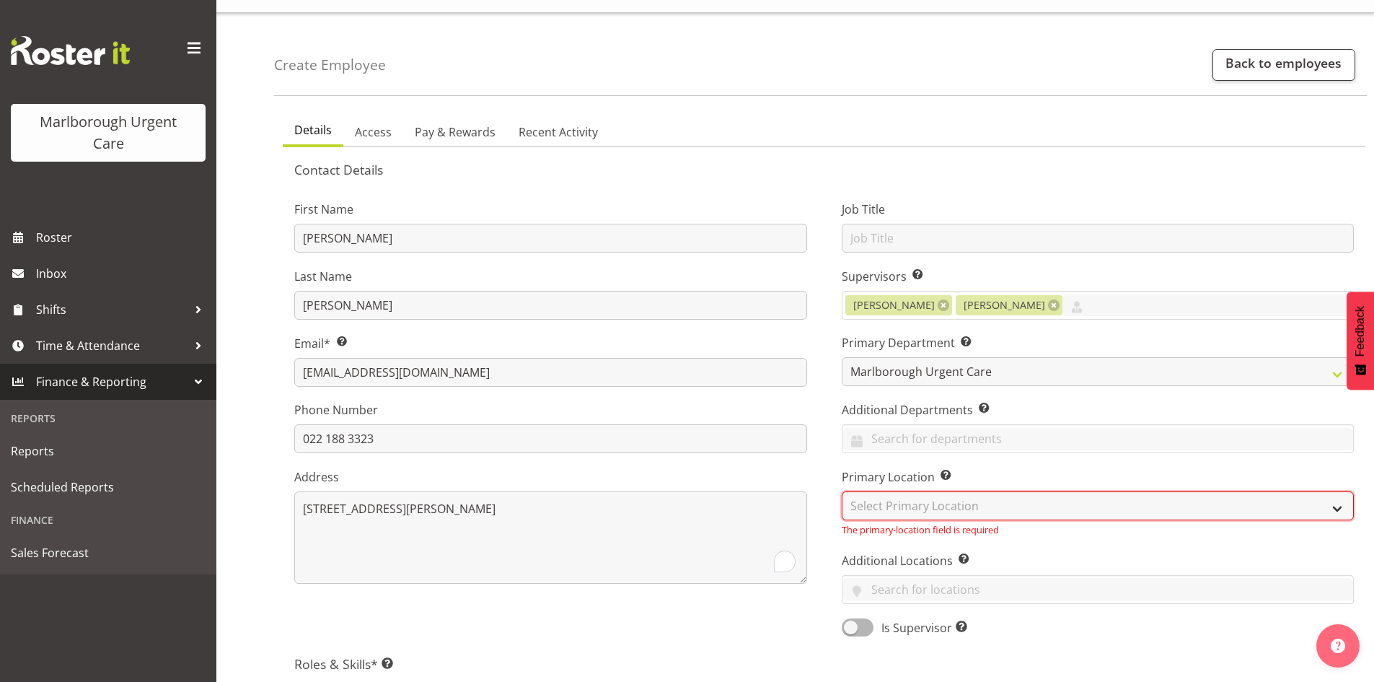
click at [919, 510] on select "Select Primary Location Blenheim" at bounding box center [1098, 505] width 513 height 29
select select "1282"
click at [842, 491] on select "Select Primary Location Blenheim" at bounding box center [1098, 505] width 513 height 29
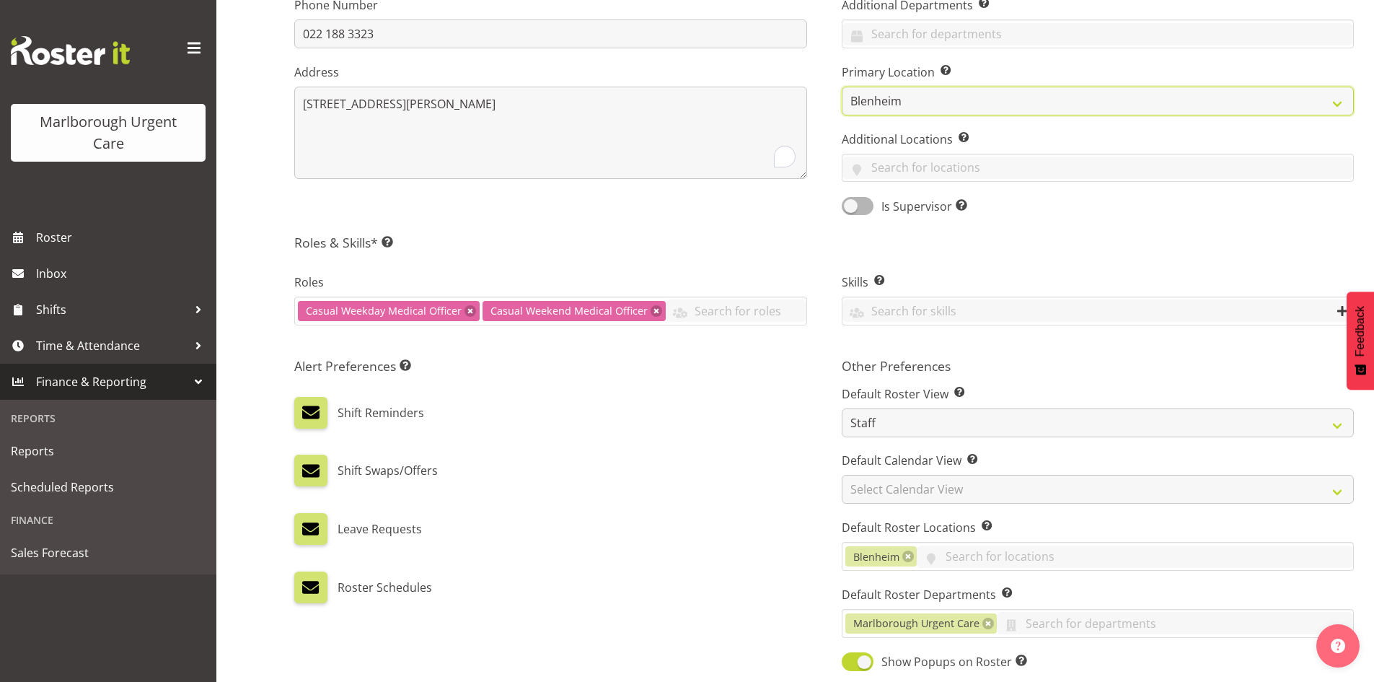
scroll to position [607, 0]
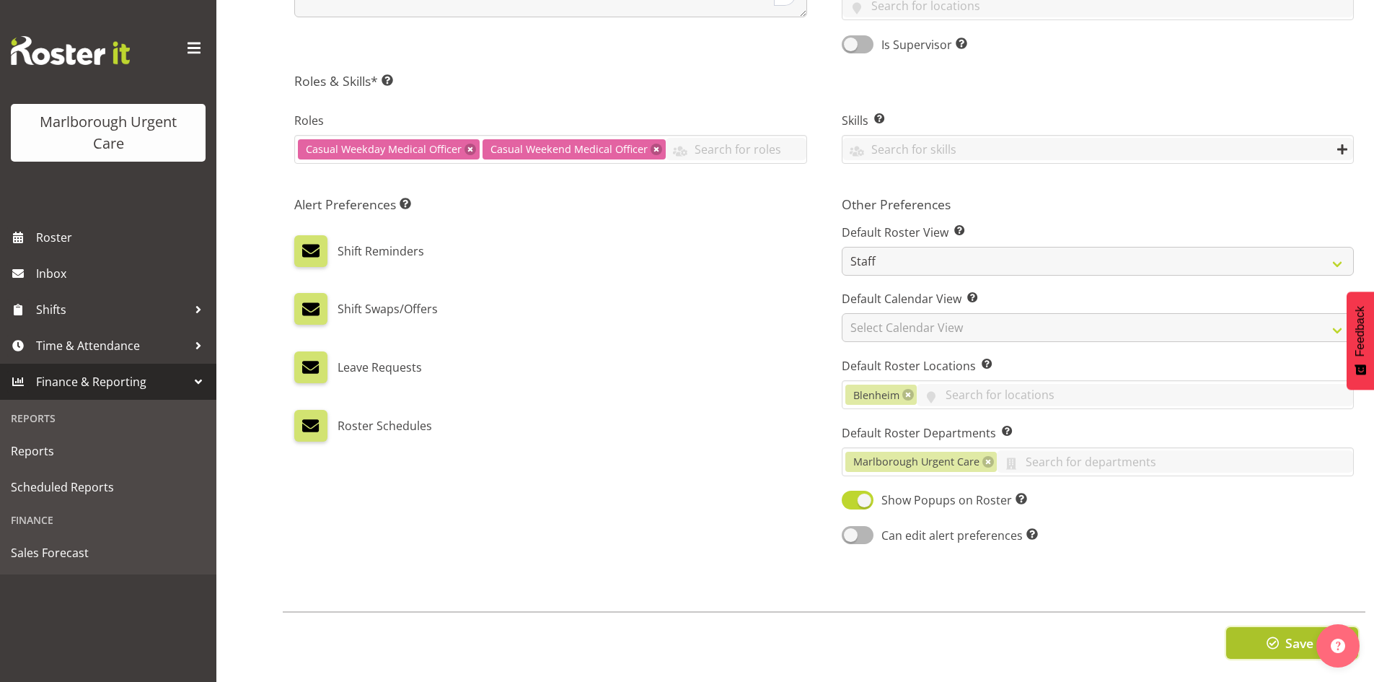
click at [1268, 639] on span "button" at bounding box center [1273, 642] width 19 height 19
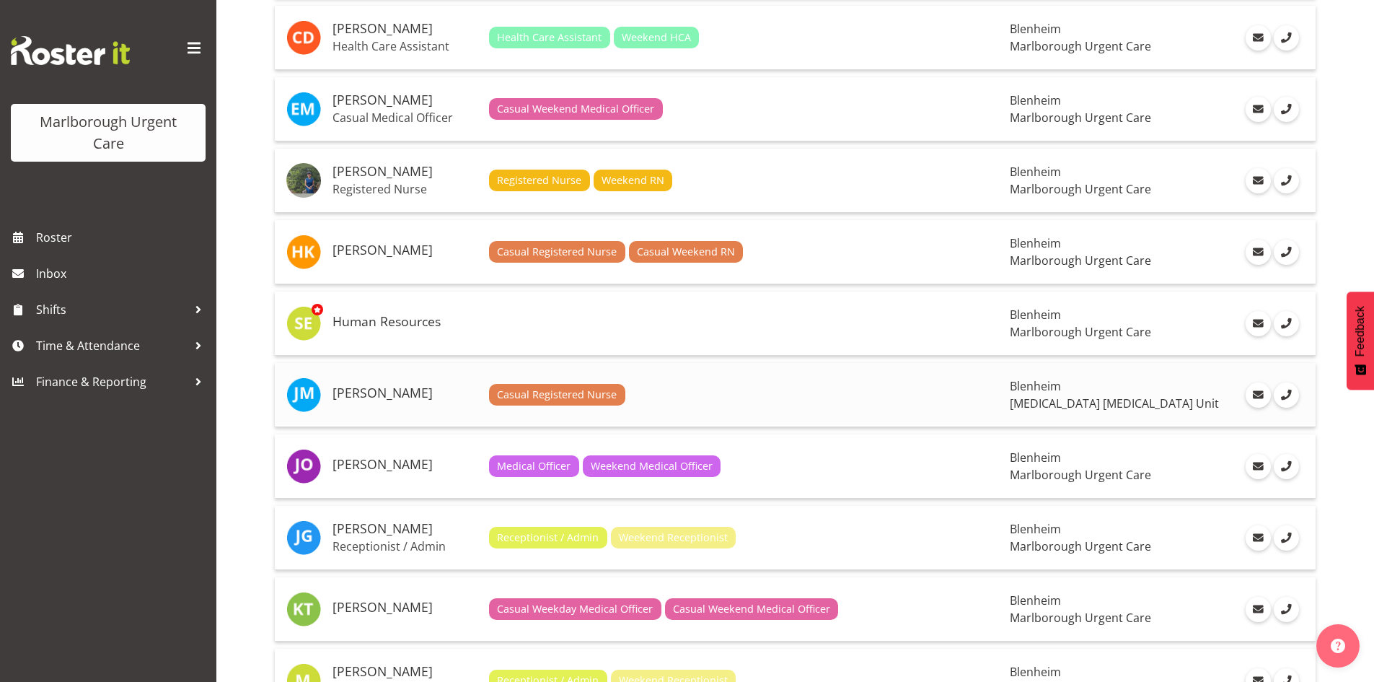
scroll to position [649, 0]
